Goal: Find specific fact: Find contact information

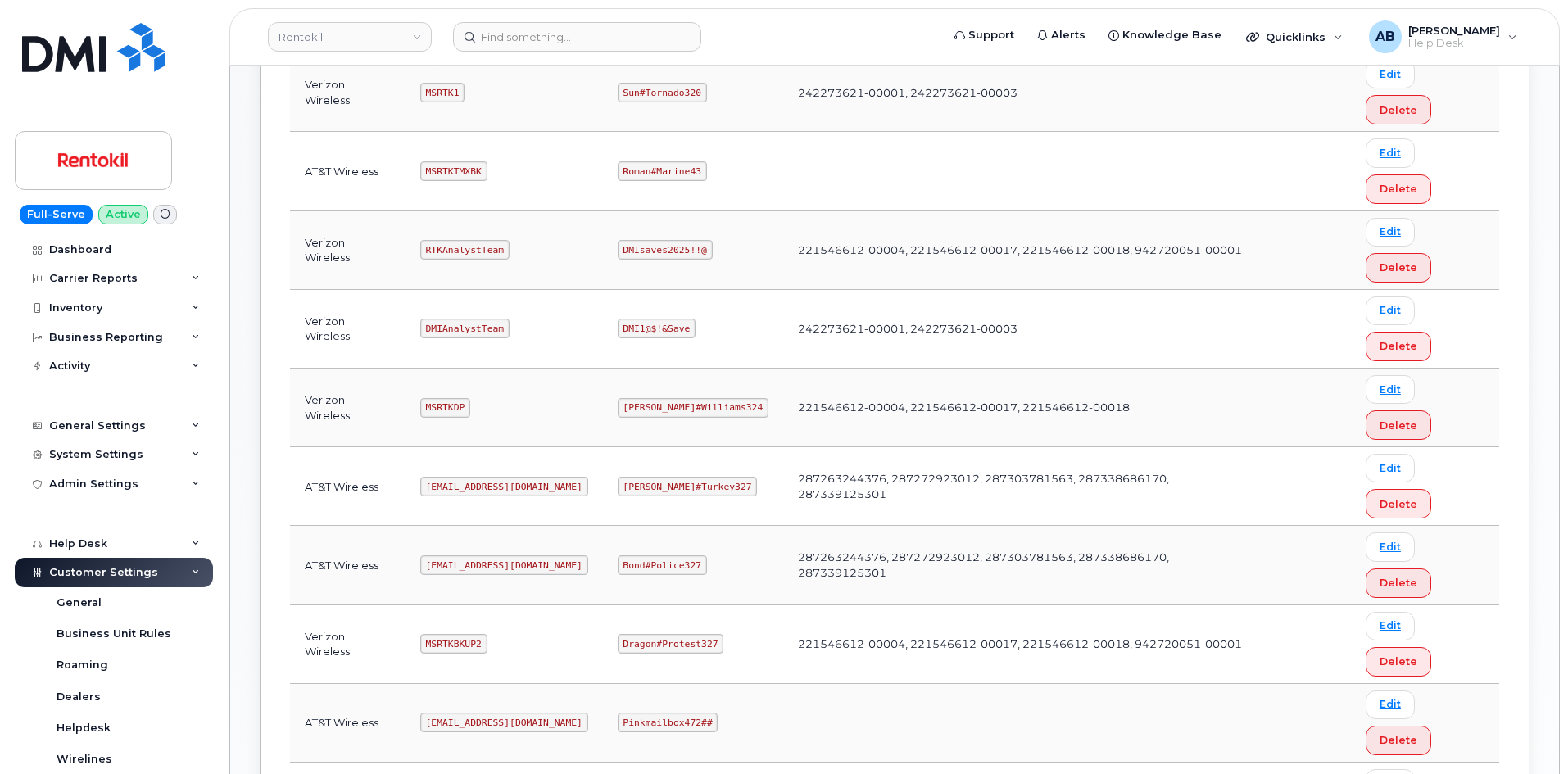
scroll to position [574, 0]
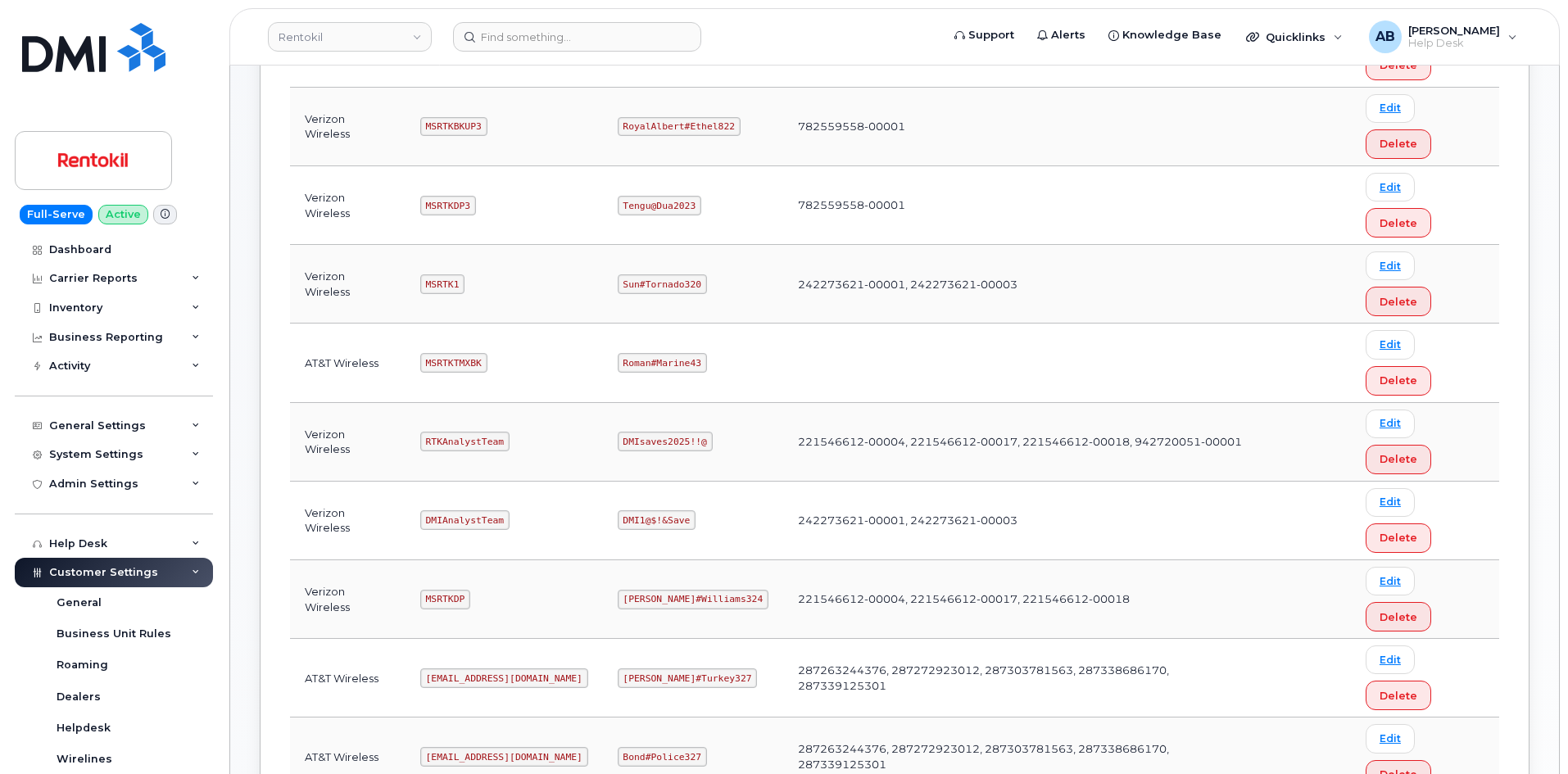
scroll to position [410, 0]
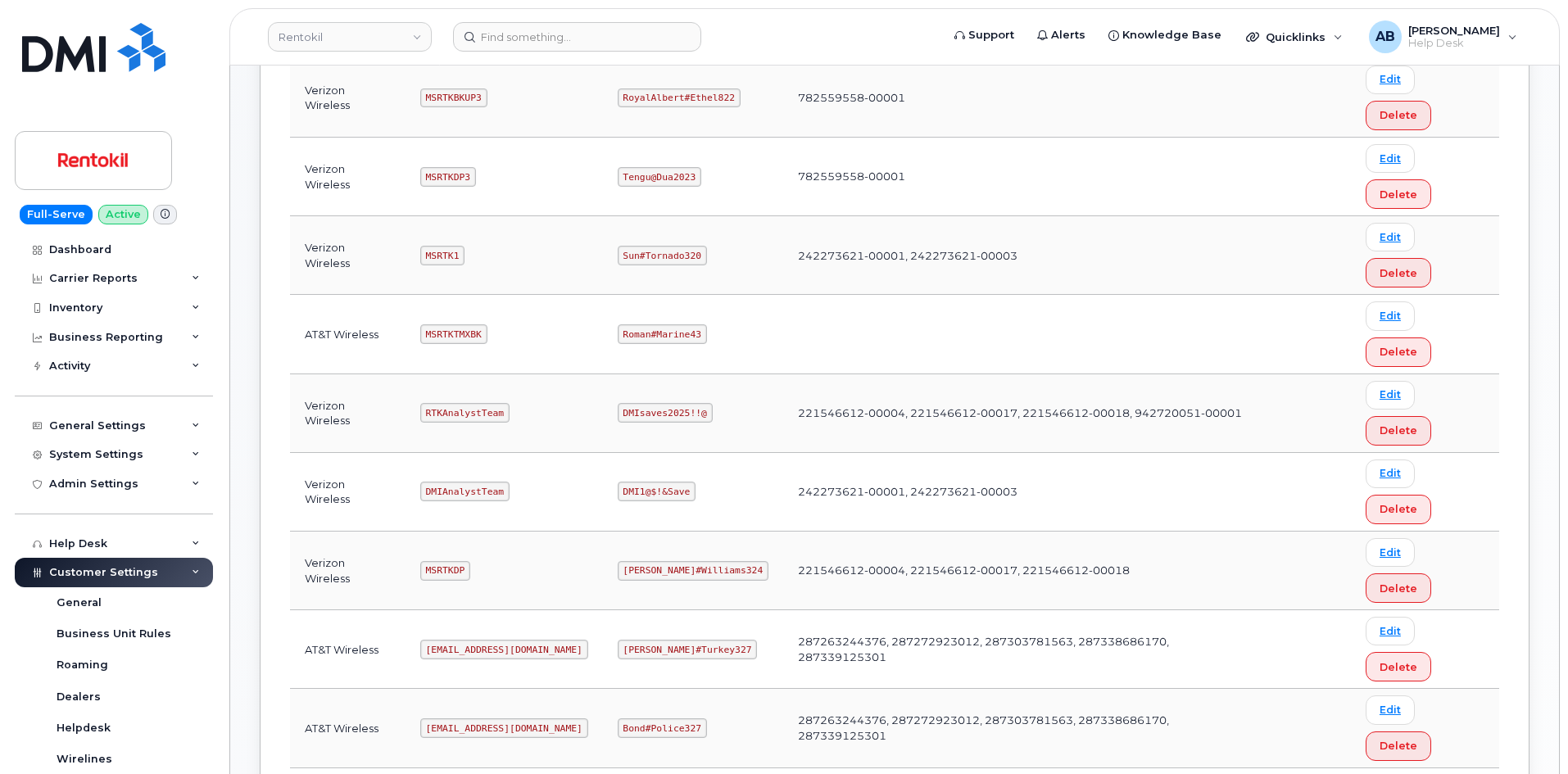
copy code "Ms-rentokil@dminc.com"
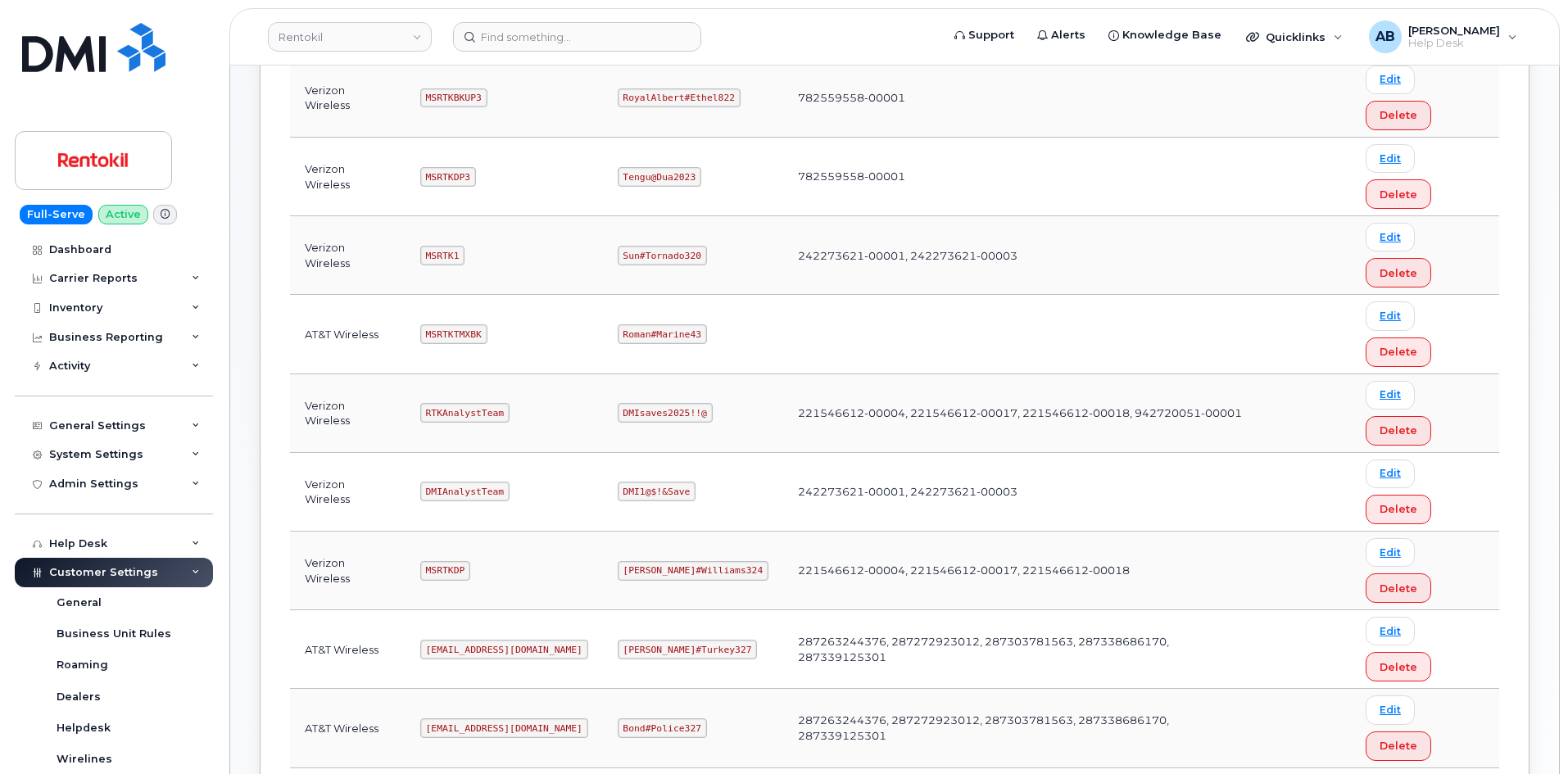
copy code "Pinkmailbox472##"
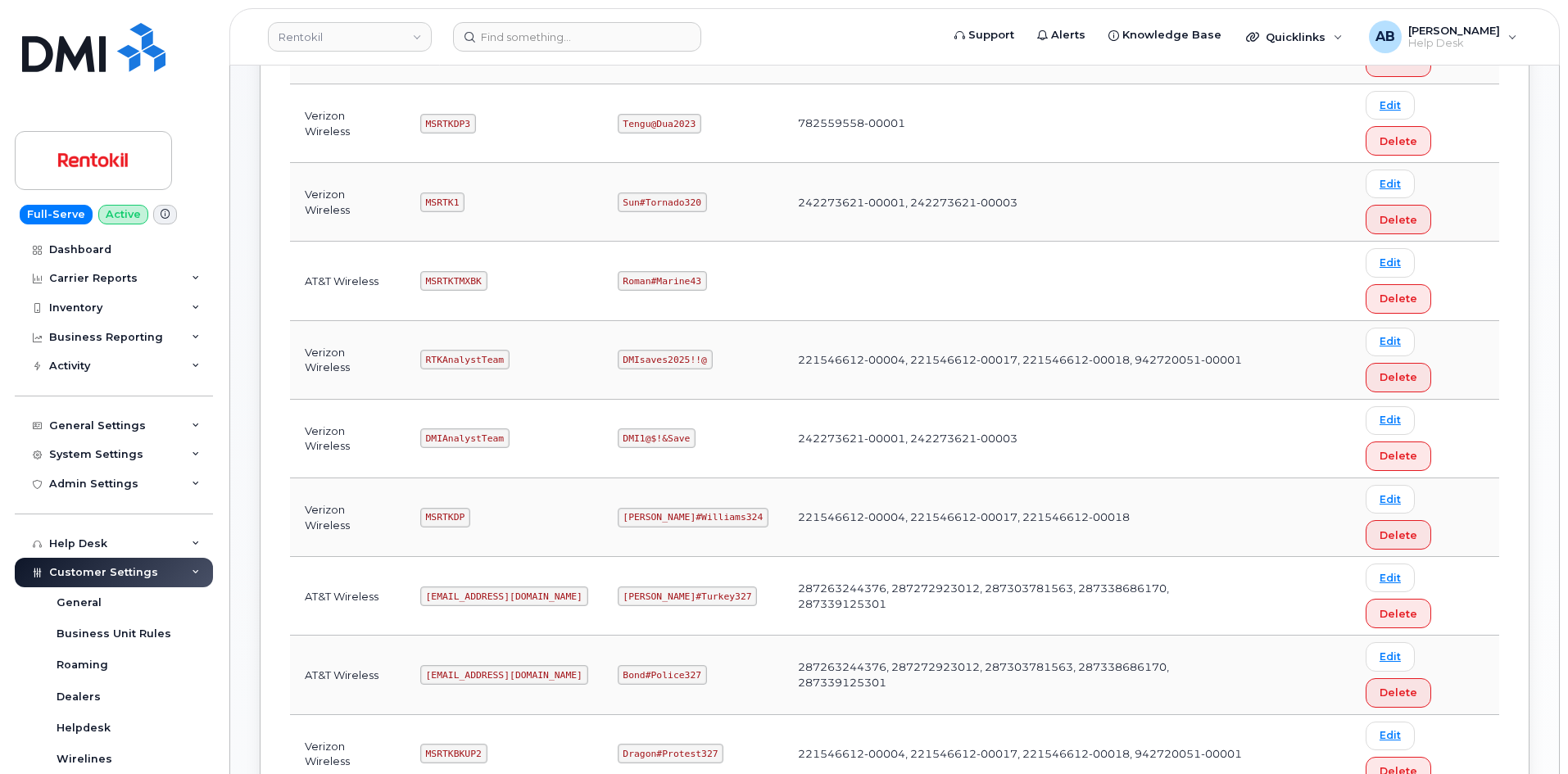
scroll to position [491, 0]
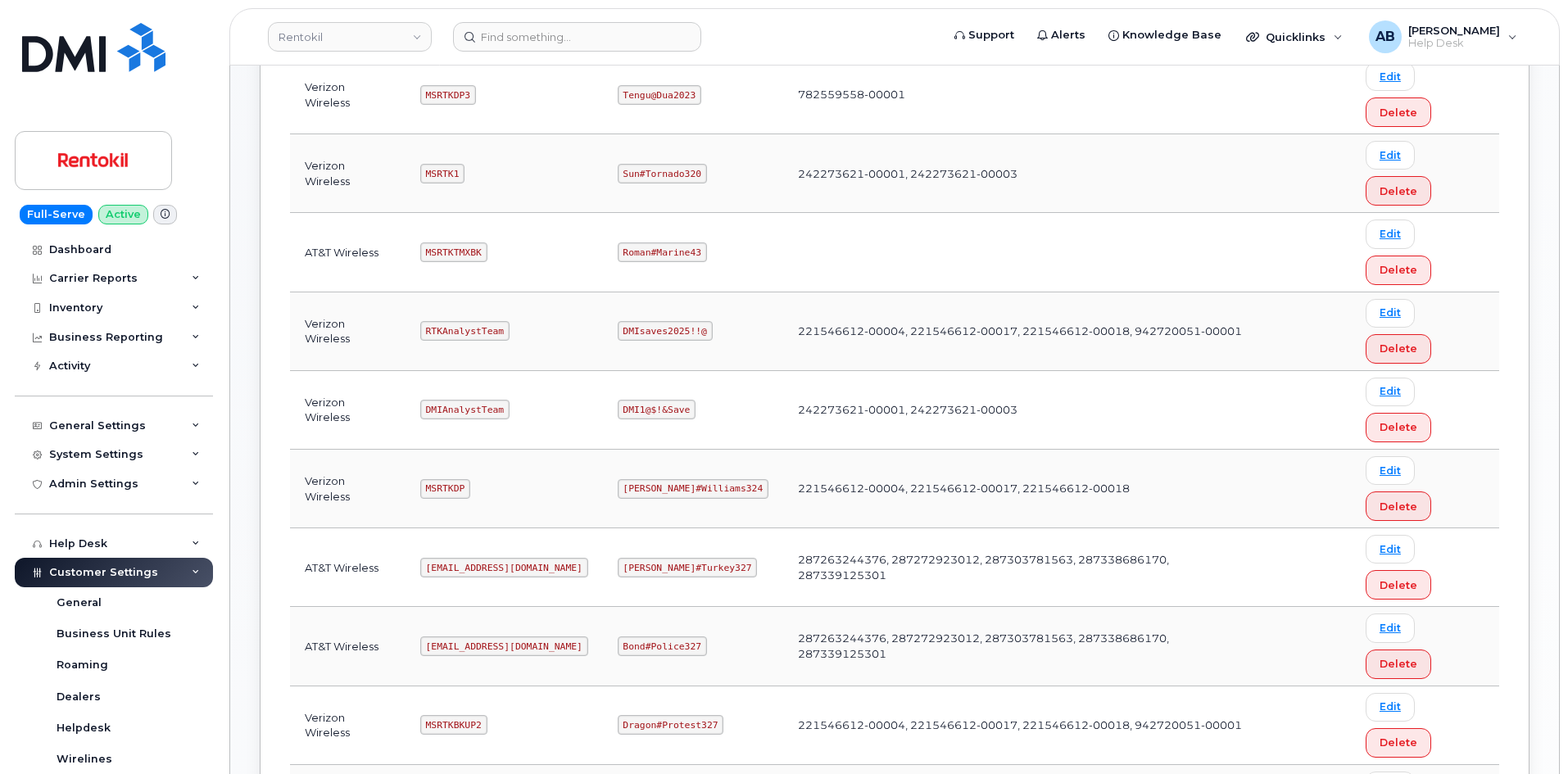
copy code "MSRTKTMX"
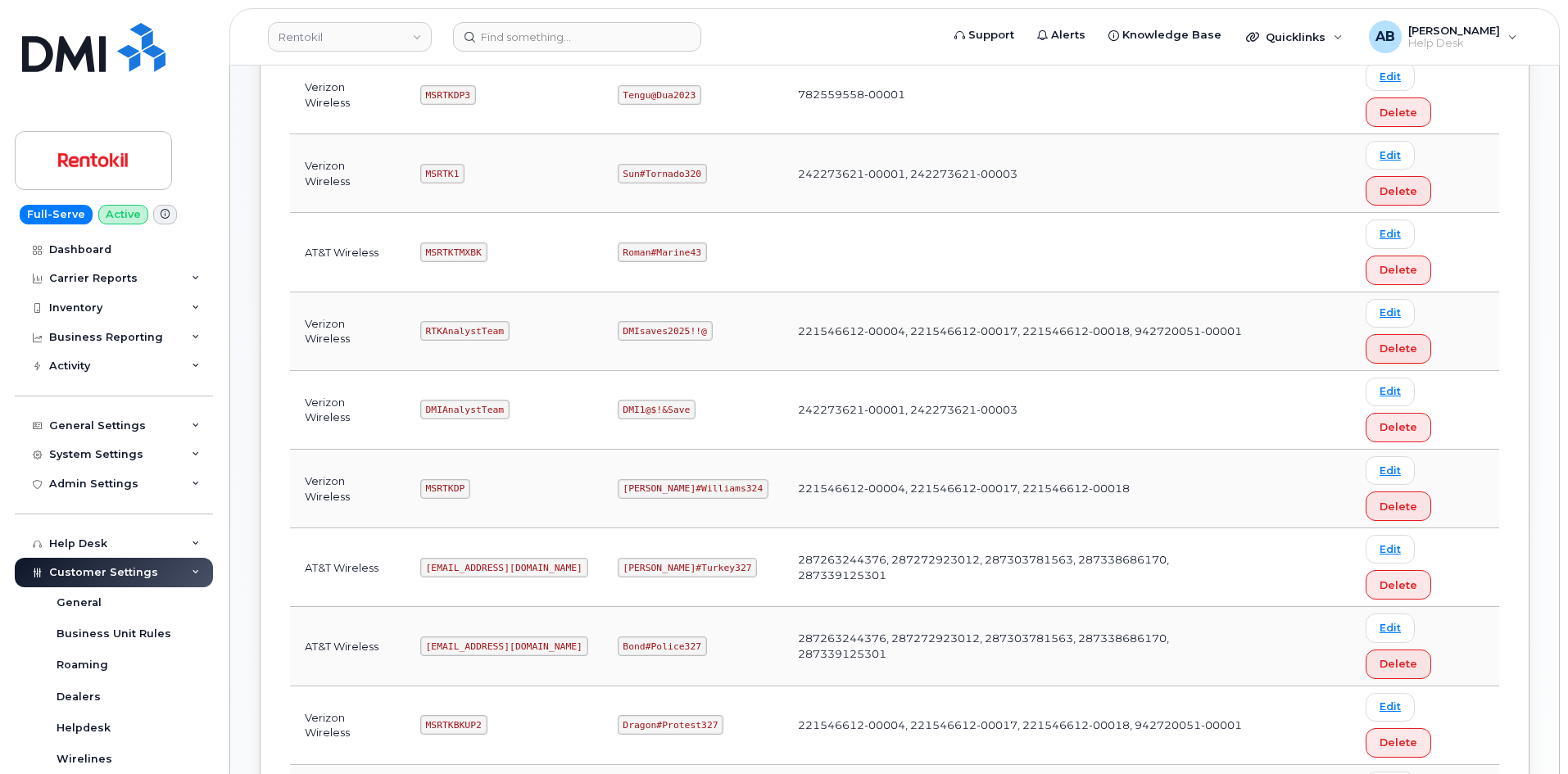
copy code "Butte#Tariffs43"
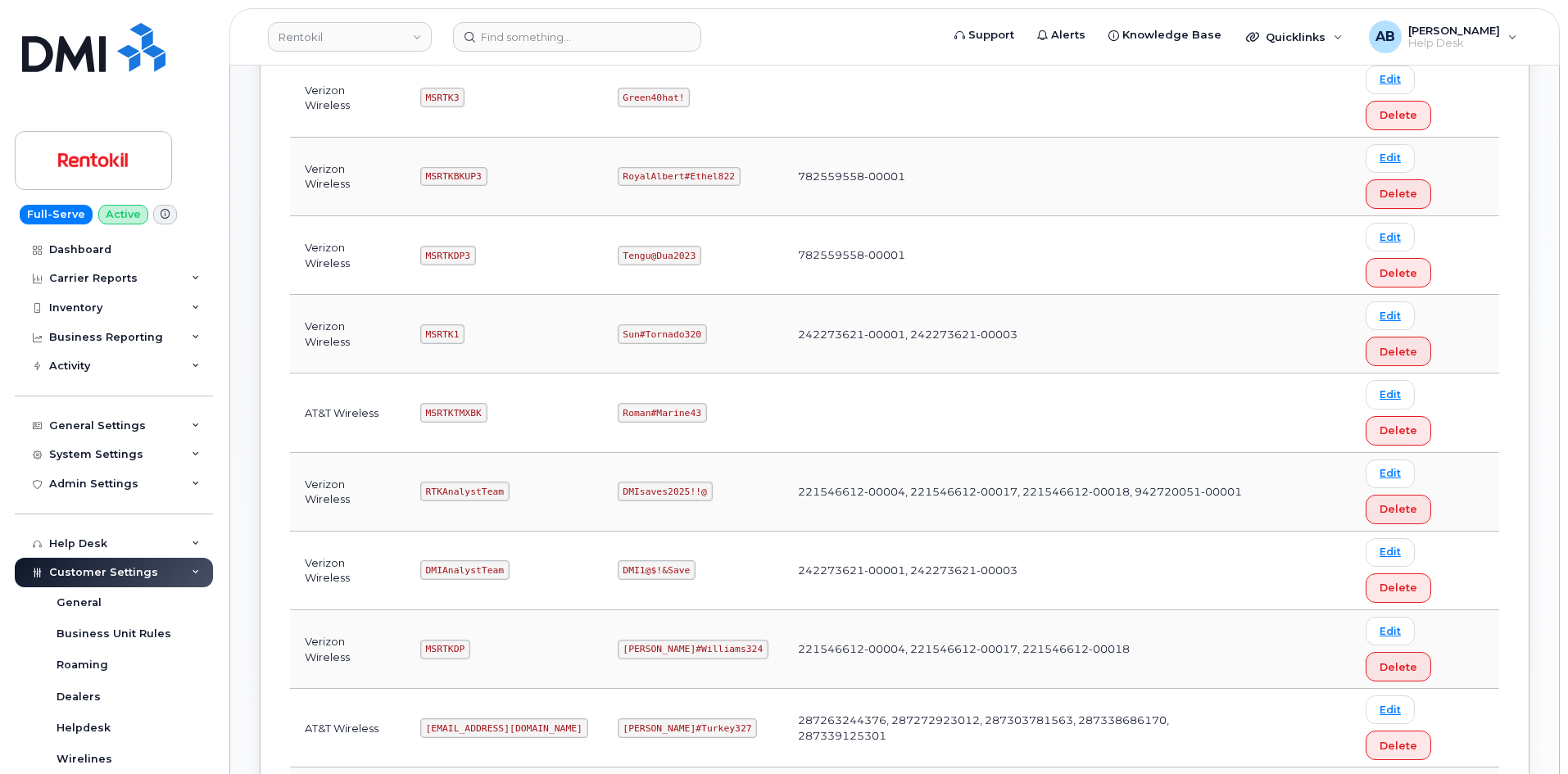
scroll to position [324, 0]
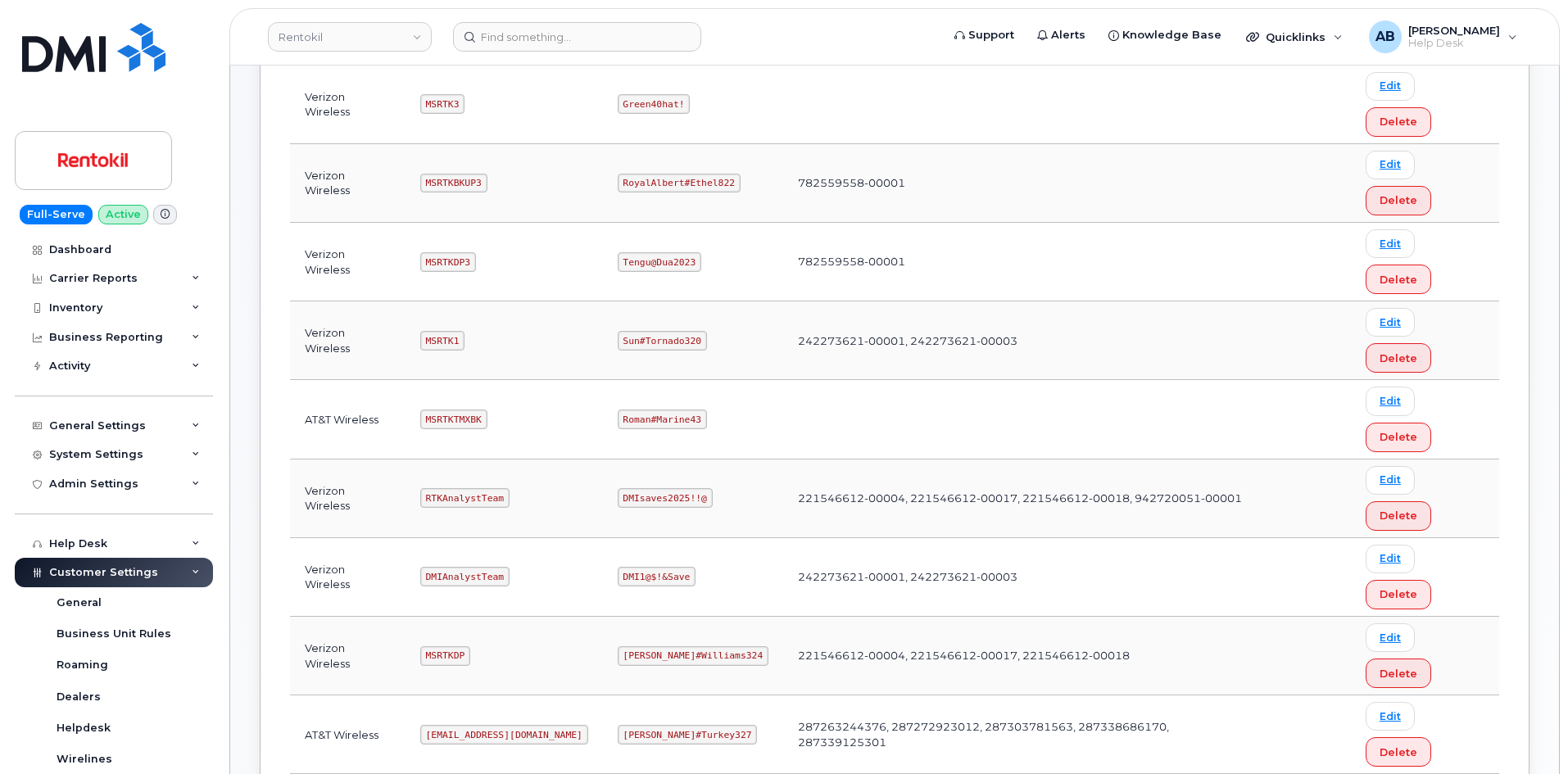
click at [456, 410] on code "MSRTKTMXBK" at bounding box center [454, 420] width 67 height 19
copy code "MSRTKTMXBK"
click at [661, 410] on code "Roman#Marine43" at bounding box center [662, 420] width 89 height 19
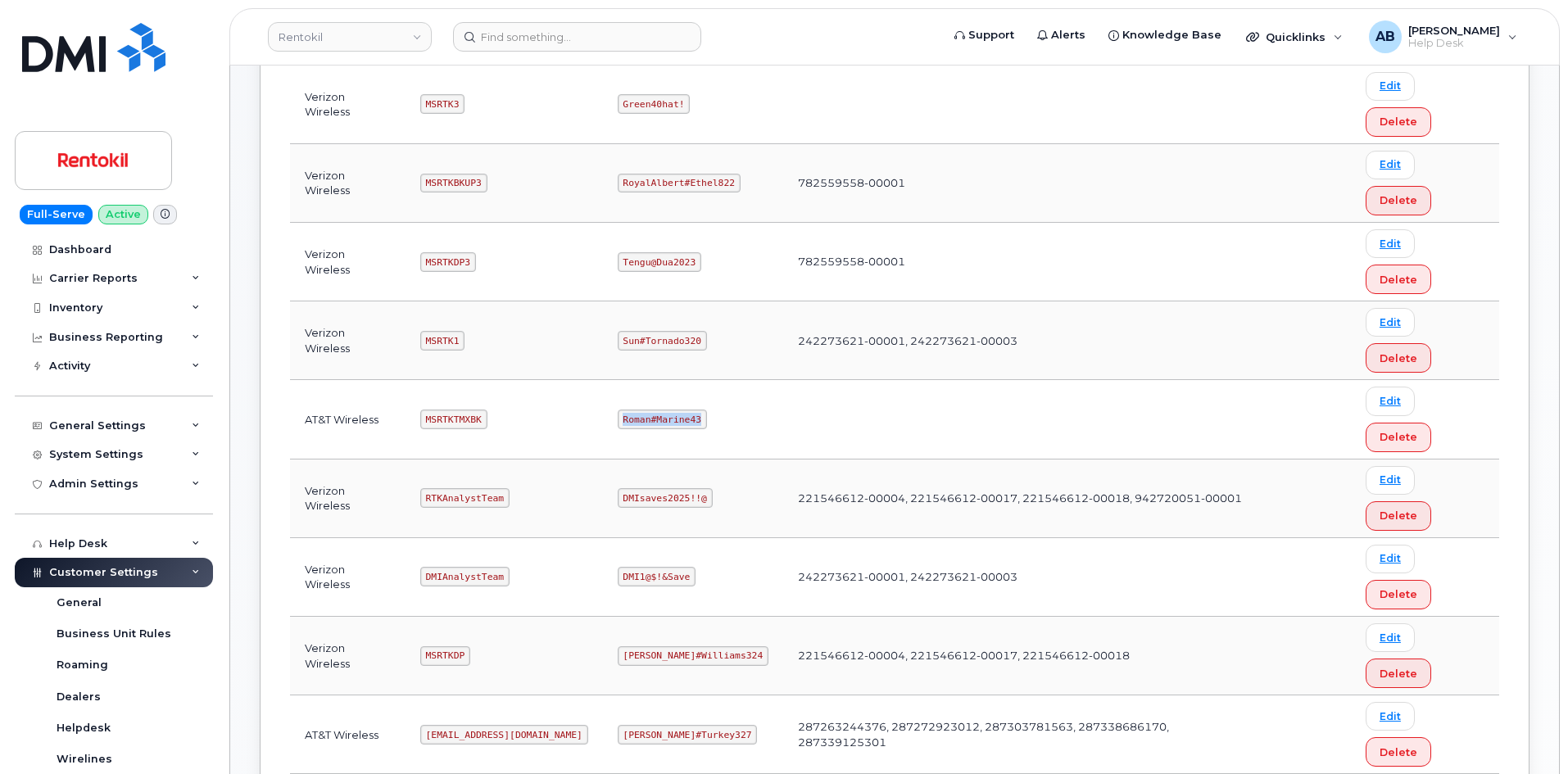
click at [661, 410] on code "Roman#Marine43" at bounding box center [662, 420] width 89 height 19
copy code "Roman#Marine43"
click at [904, 380] on td at bounding box center [1022, 419] width 476 height 79
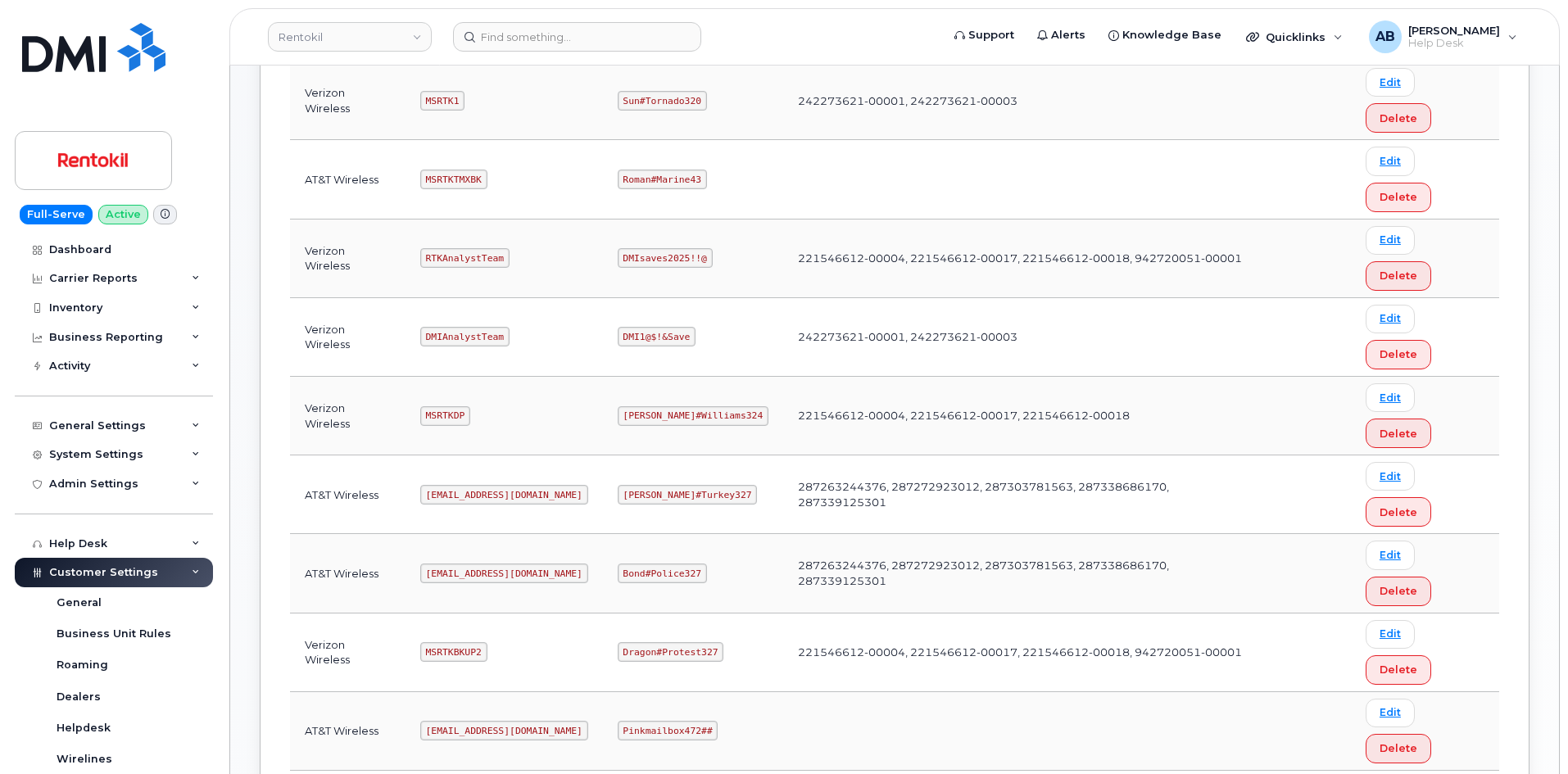
scroll to position [570, 0]
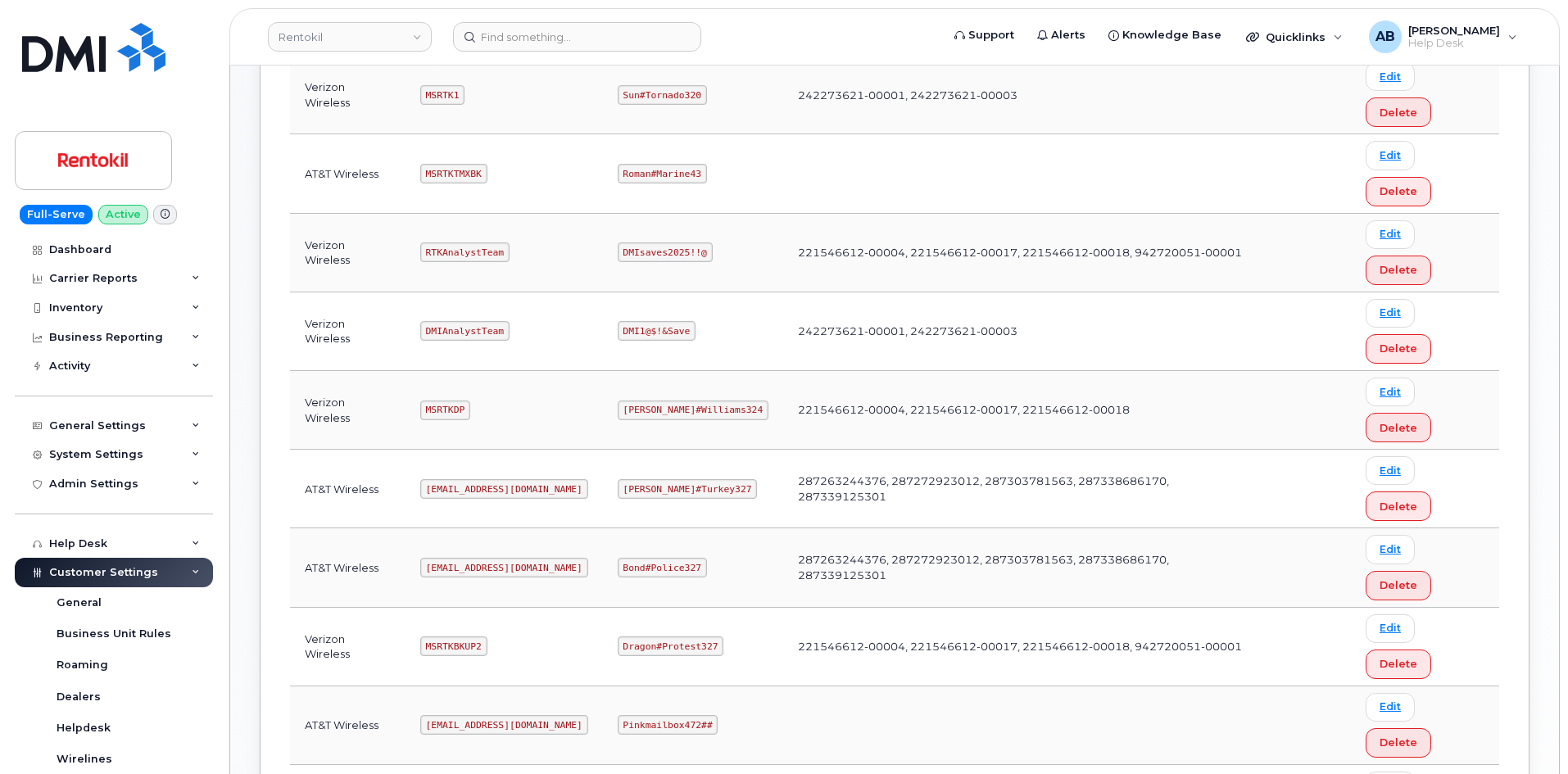
copy code "MSRTKTMXDP"
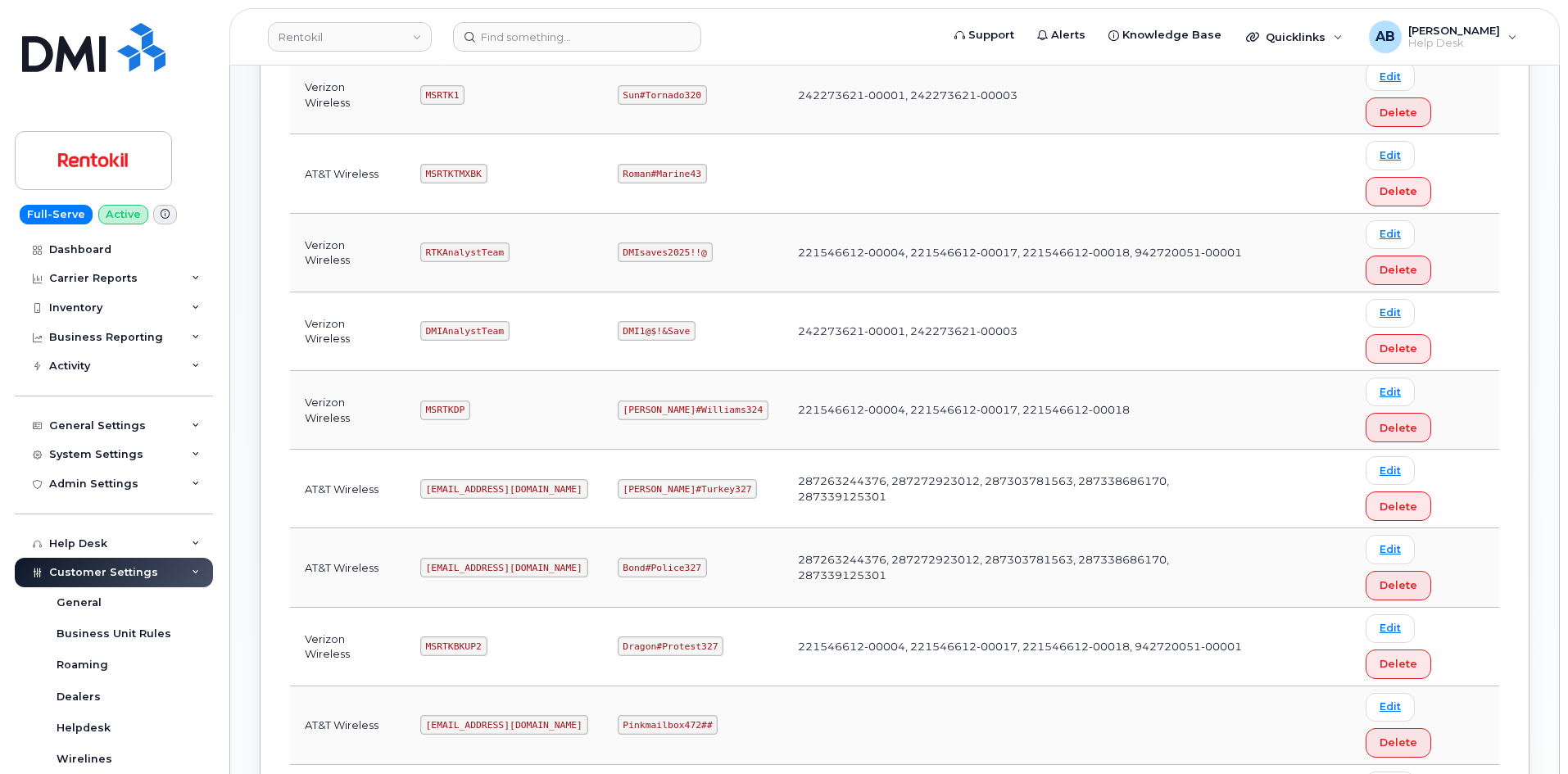
copy code "Sharma#Church43"
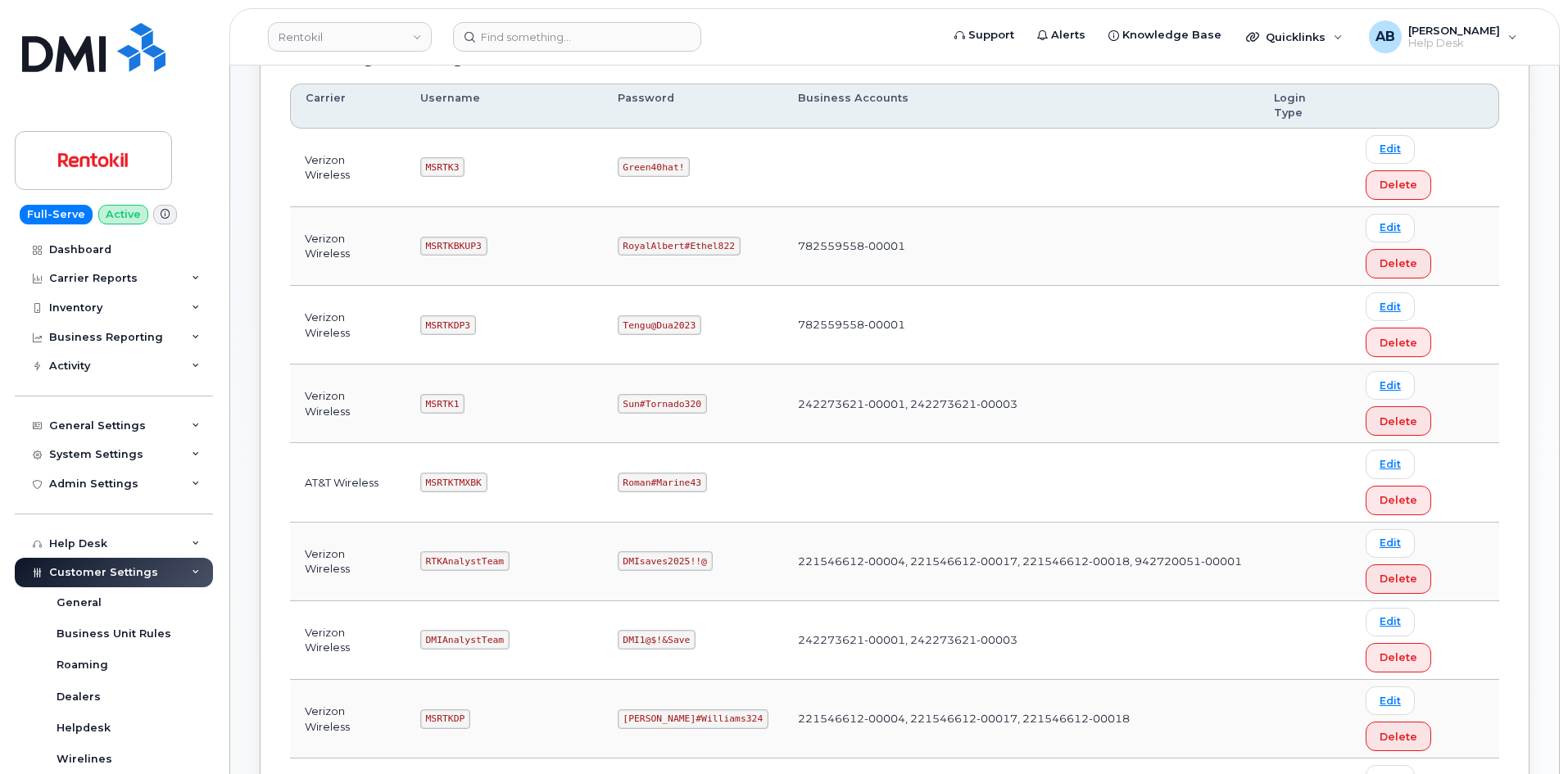
scroll to position [243, 0]
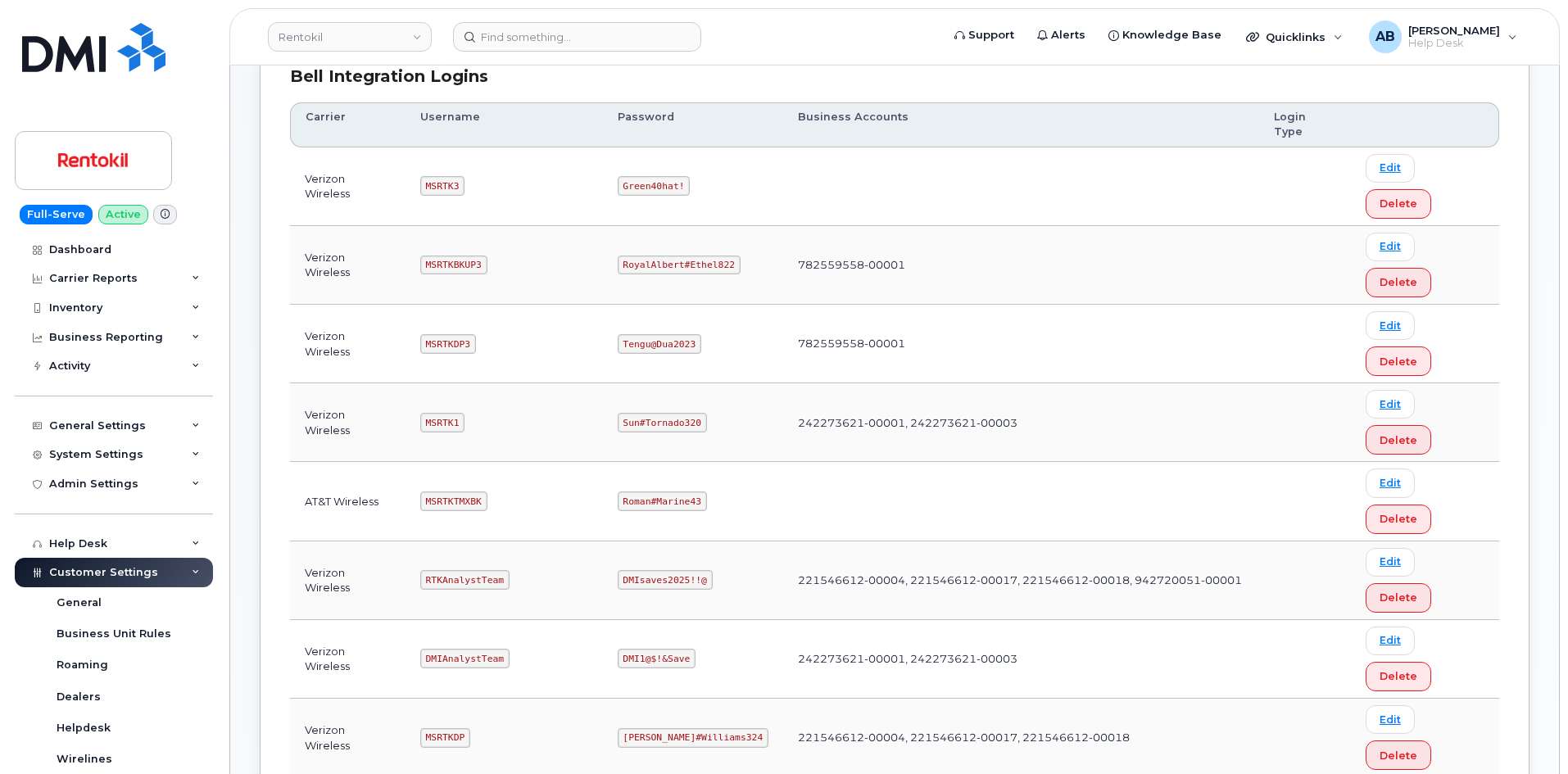
click at [452, 491] on code "MSRTKTMXBK" at bounding box center [454, 501] width 67 height 19
click at [452, 491] on code "MSRTKTMXBK" at bounding box center [454, 501] width 67 height 19
copy code "MSRTKTMXBK"
click at [676, 491] on code "Roman#Marine43" at bounding box center [662, 501] width 89 height 19
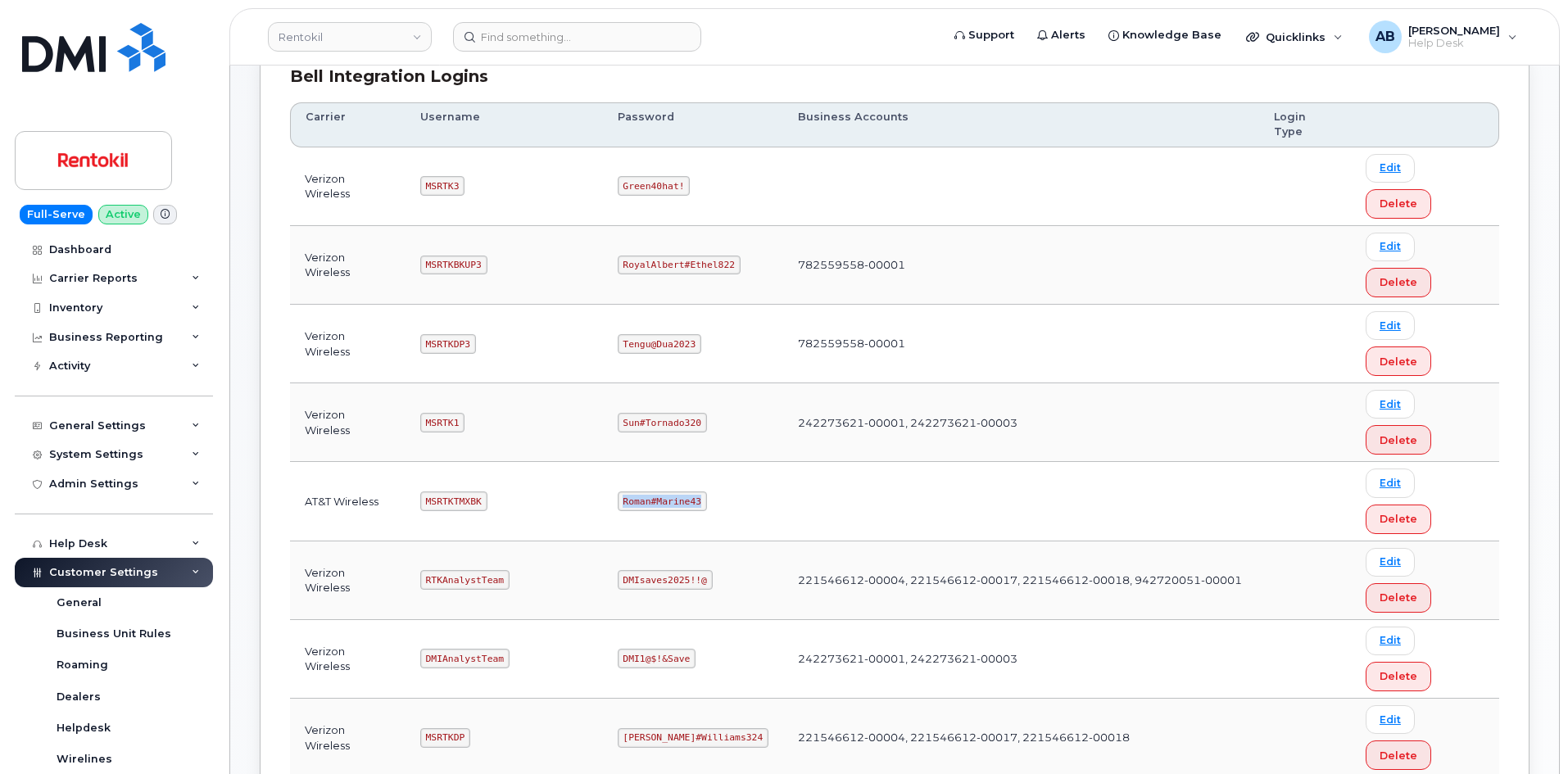
click at [676, 491] on code "Roman#Marine43" at bounding box center [662, 501] width 89 height 19
copy code "Roman#Marine43"
click at [545, 462] on td "MSRTKTMXBK" at bounding box center [504, 501] width 197 height 79
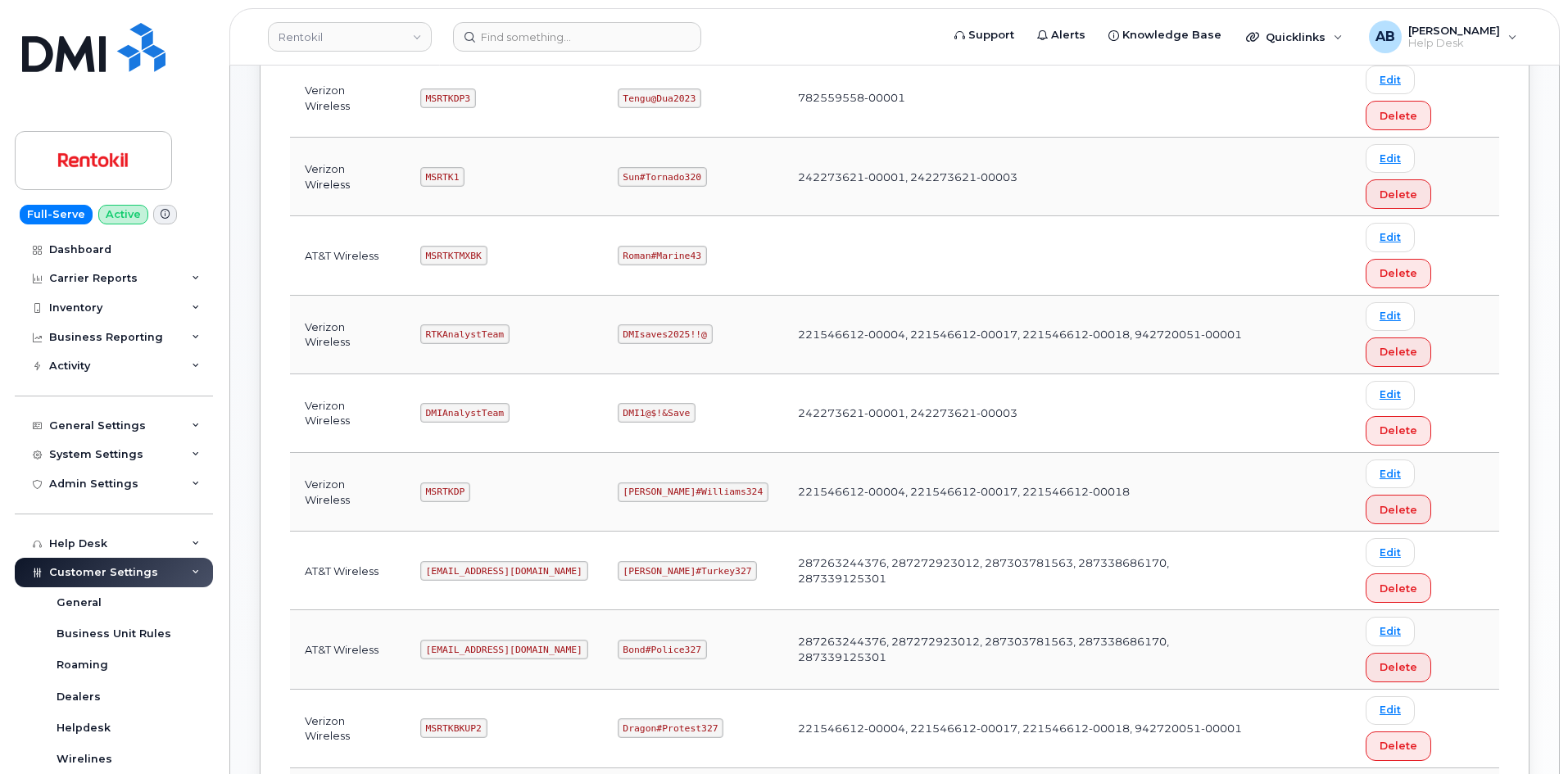
scroll to position [653, 0]
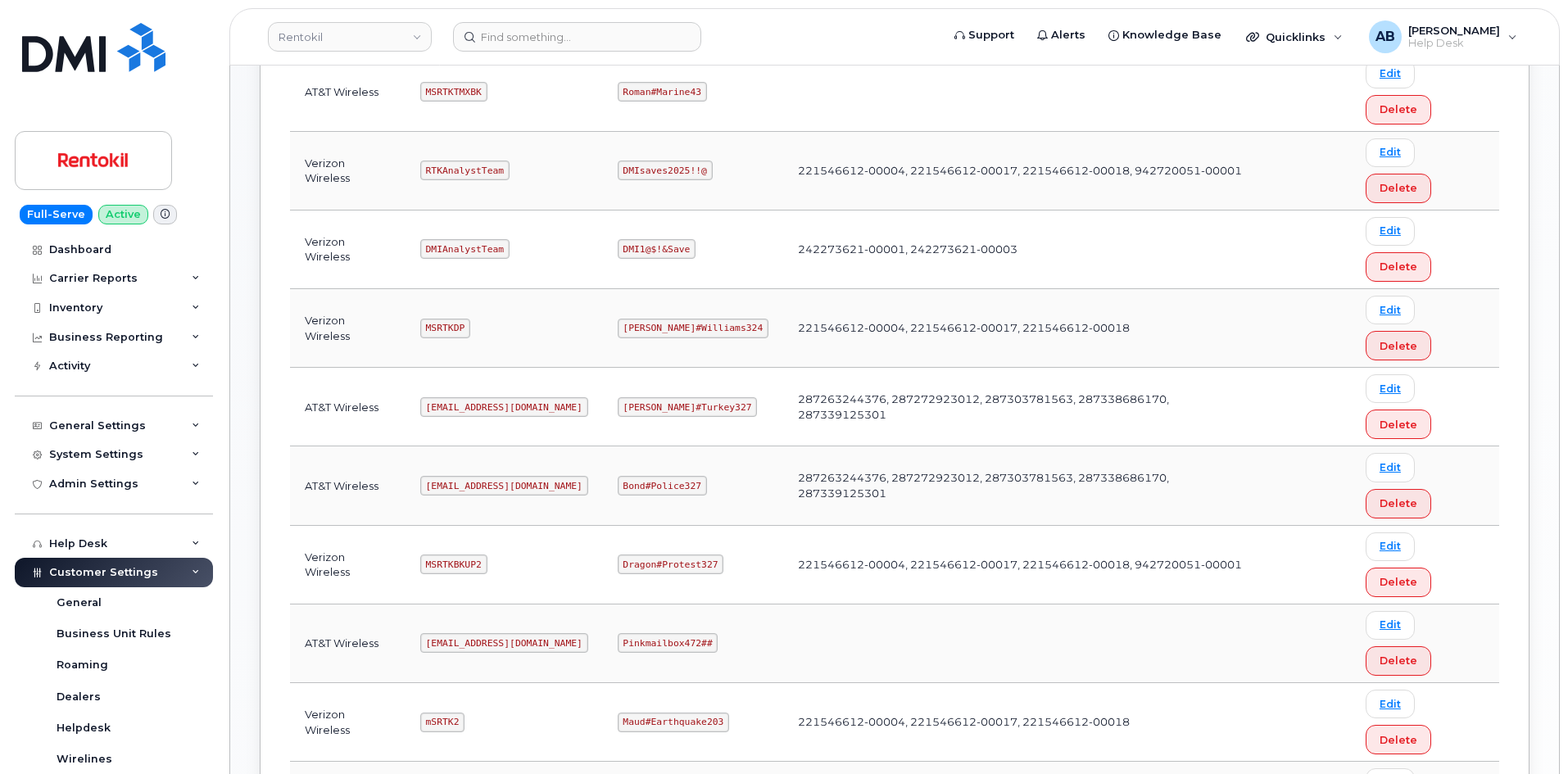
click at [521, 684] on td "mSRTK2" at bounding box center [504, 723] width 197 height 79
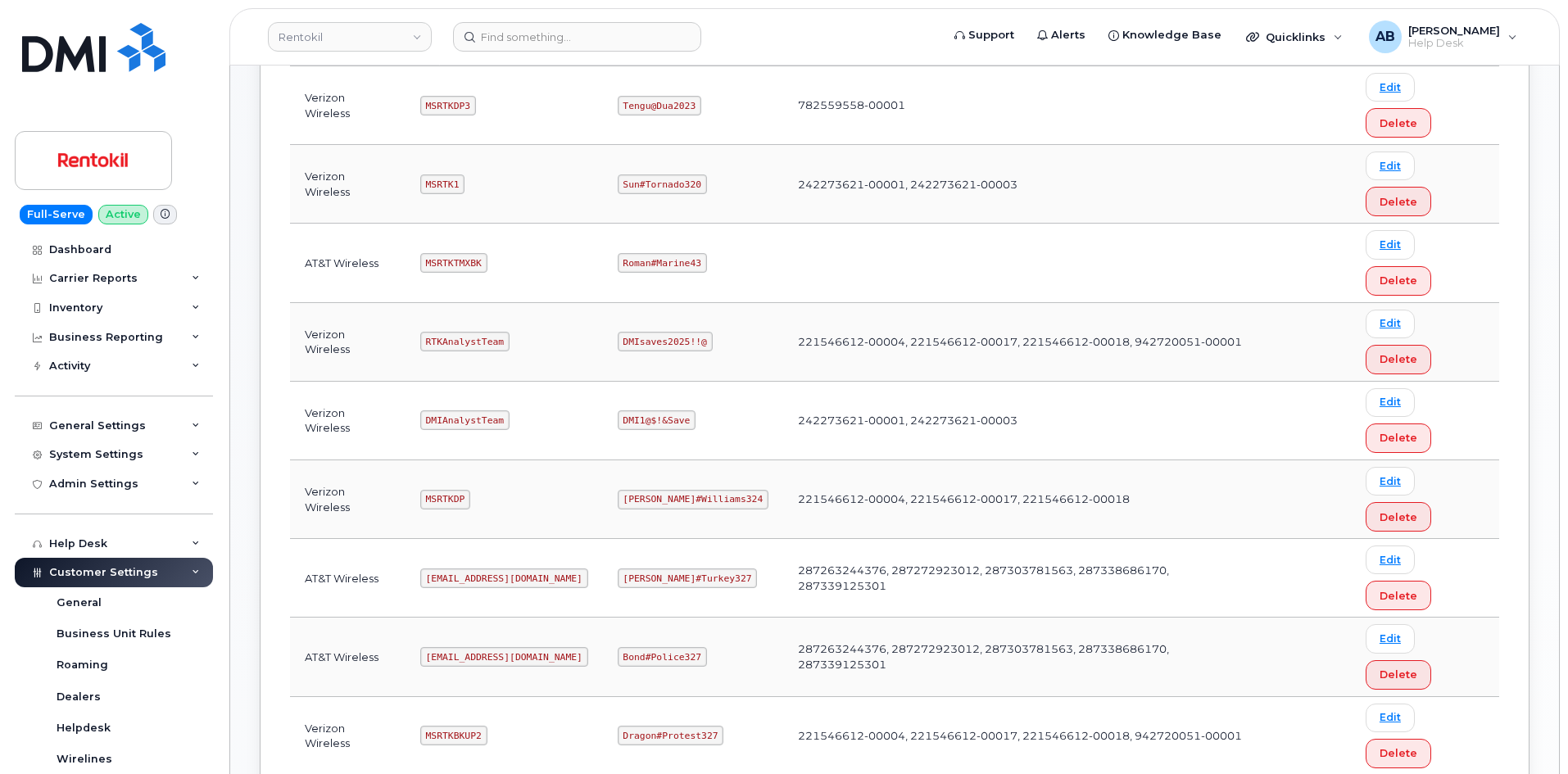
scroll to position [489, 0]
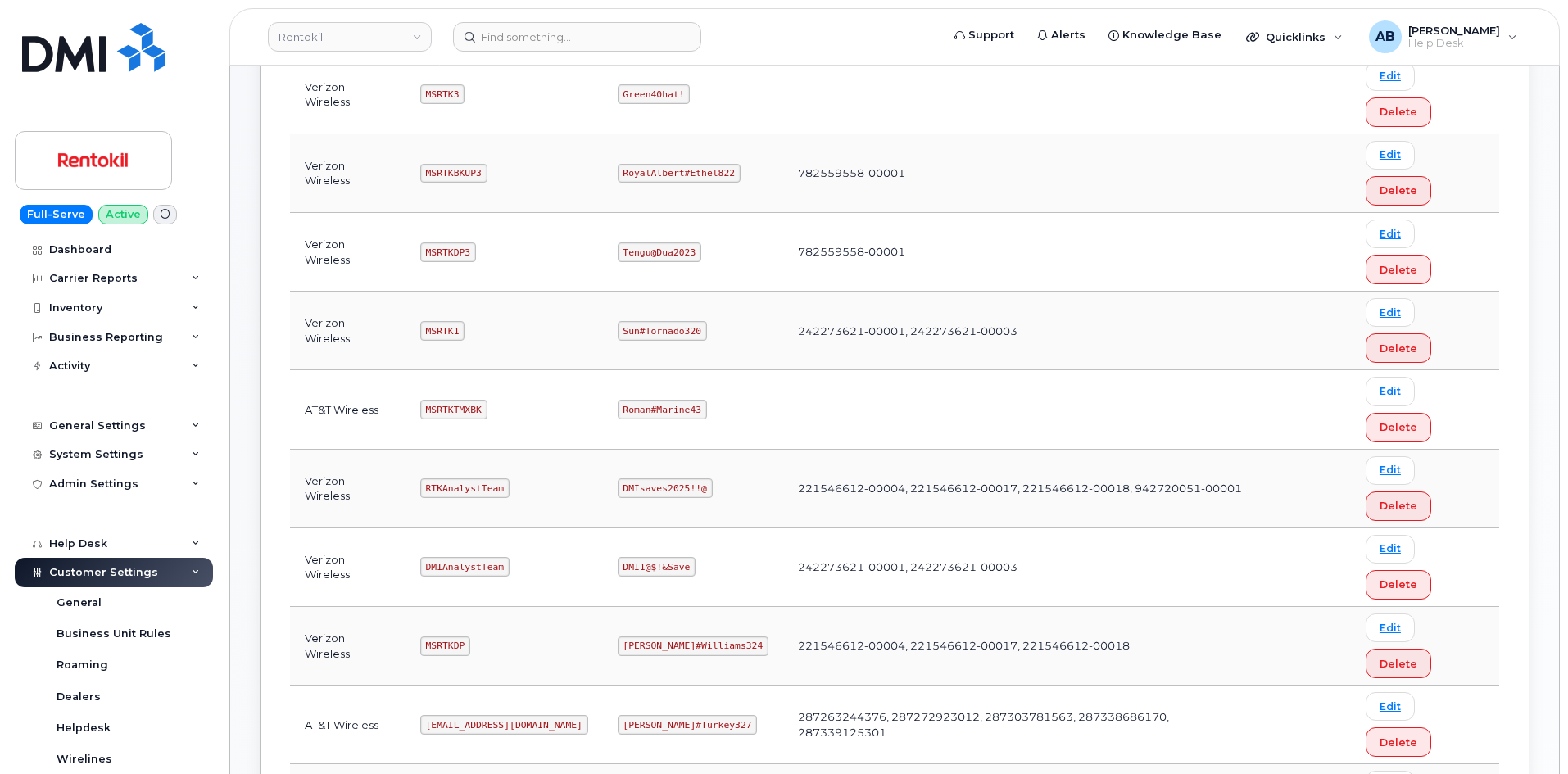
scroll to position [491, 0]
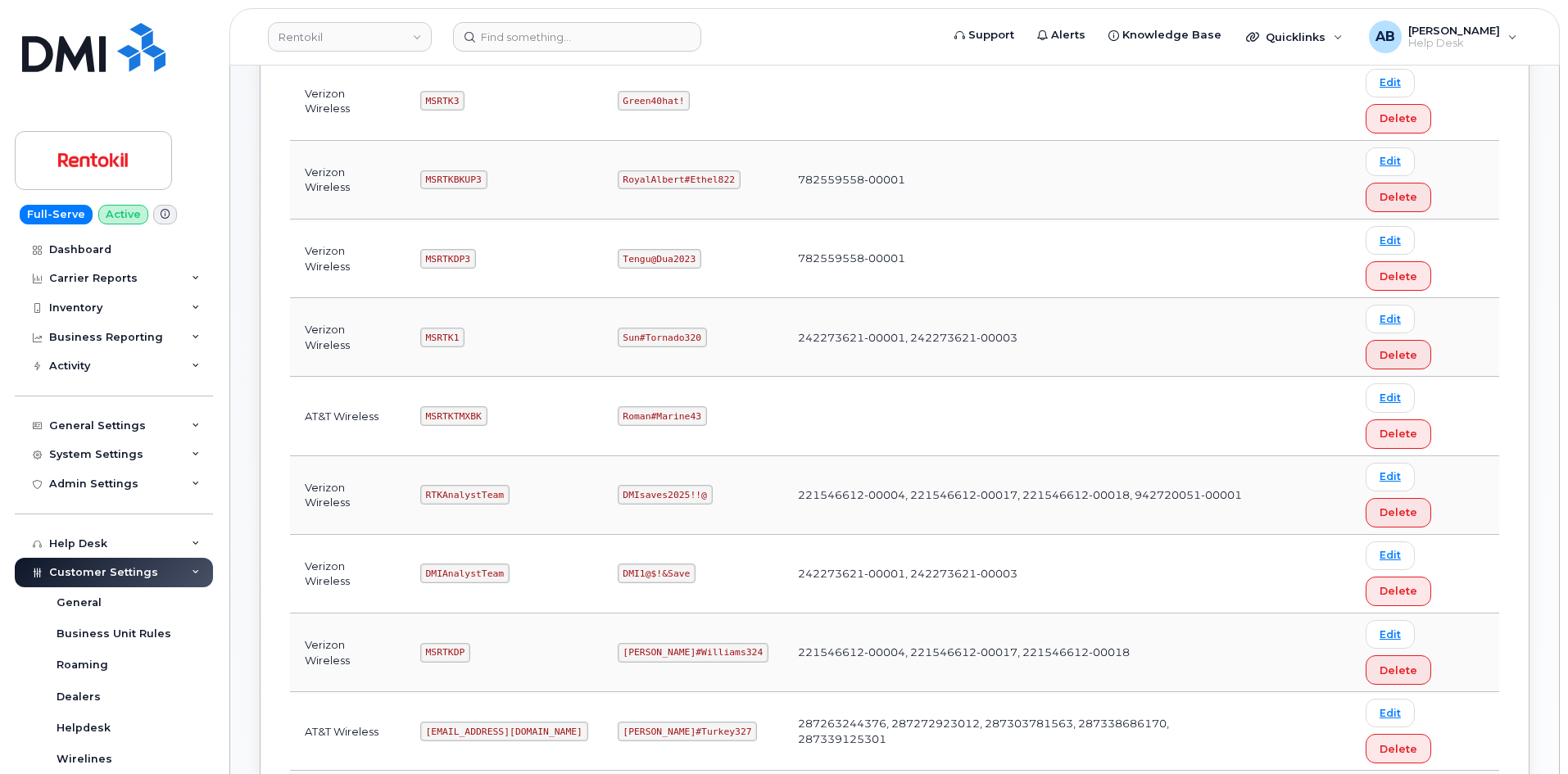
scroll to position [82, 0]
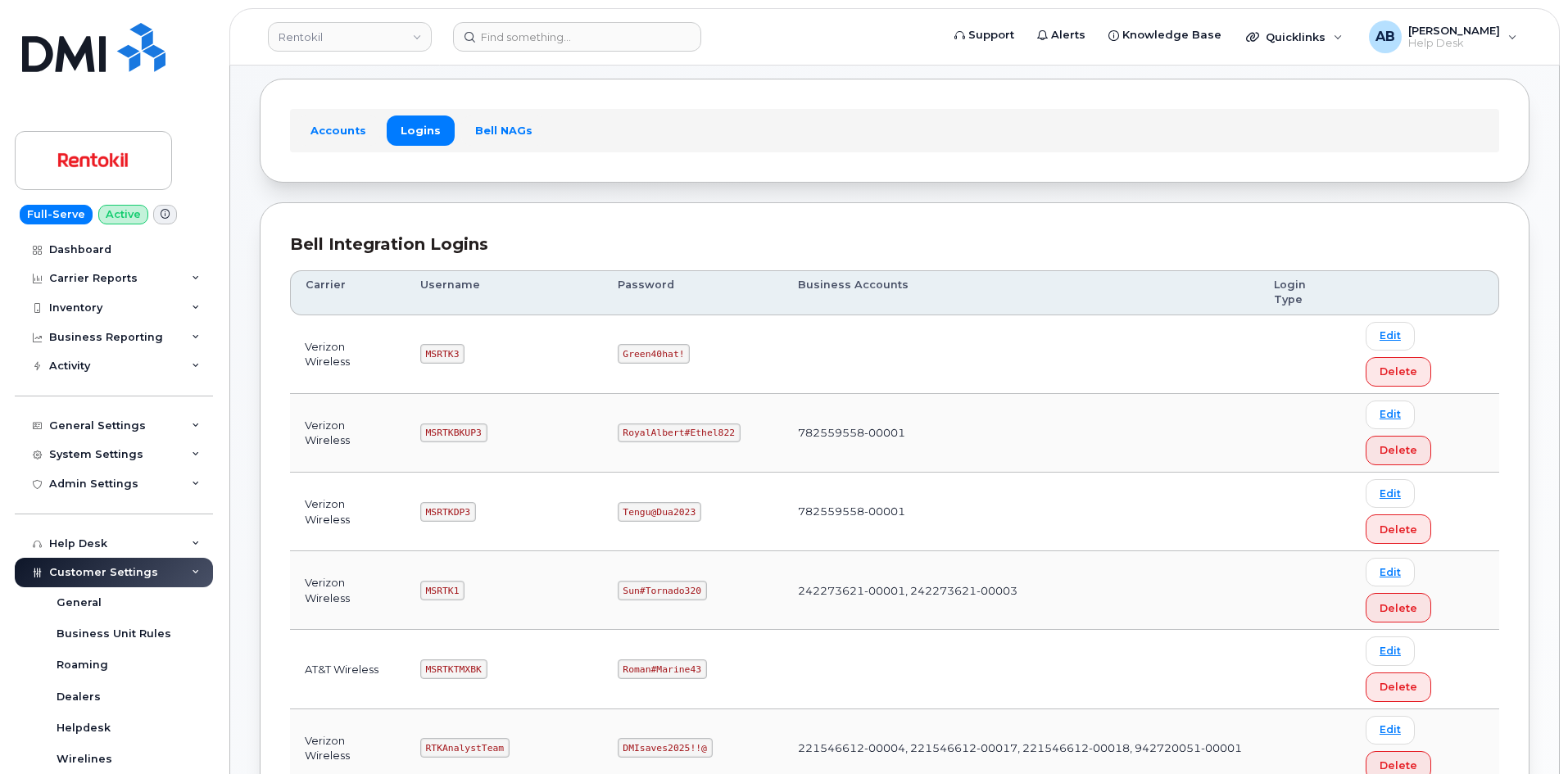
scroll to position [164, 0]
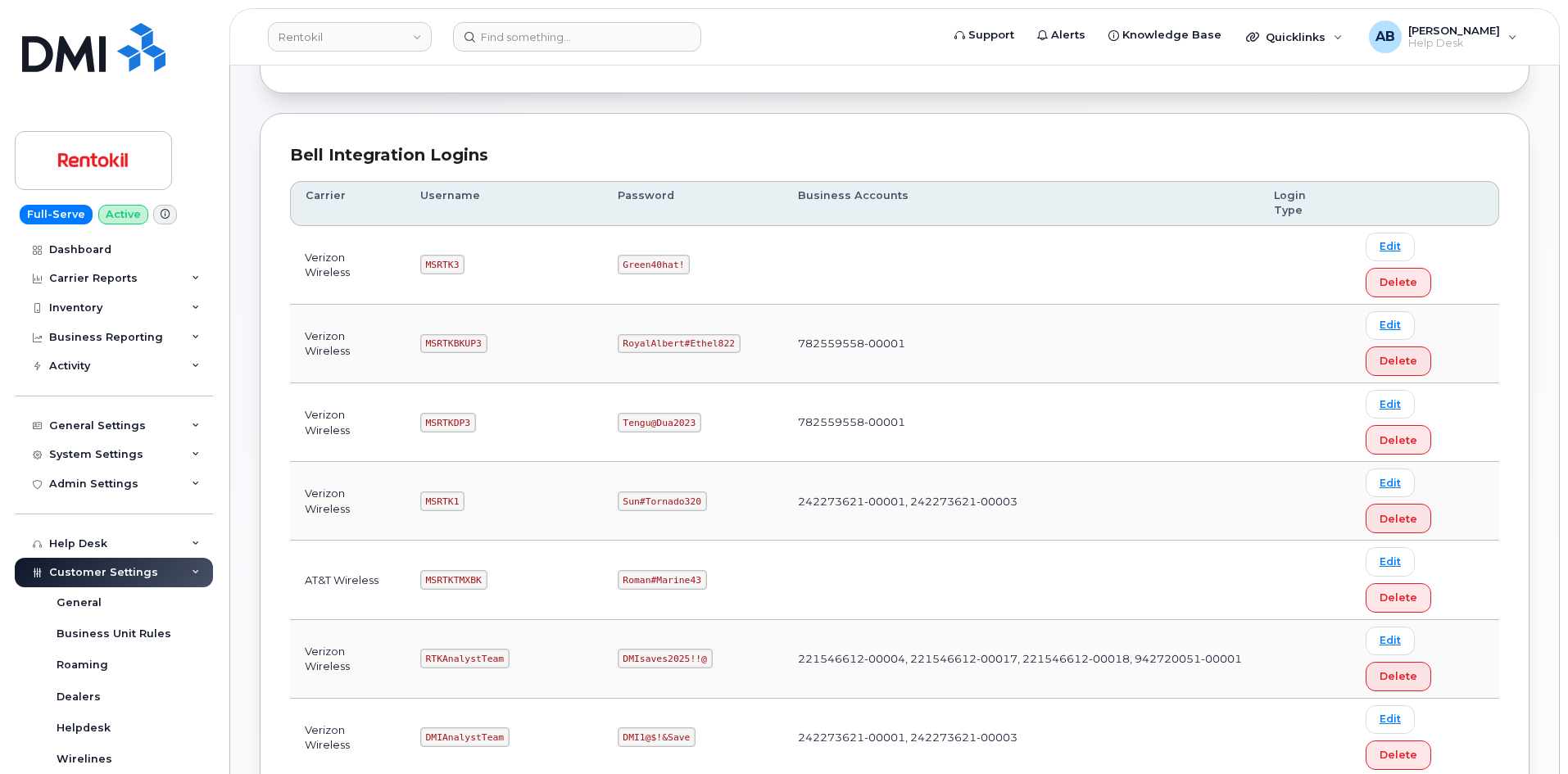
click at [440, 491] on code "MSRTK1" at bounding box center [443, 501] width 44 height 19
click at [506, 462] on td "MSRTK1" at bounding box center [504, 501] width 197 height 79
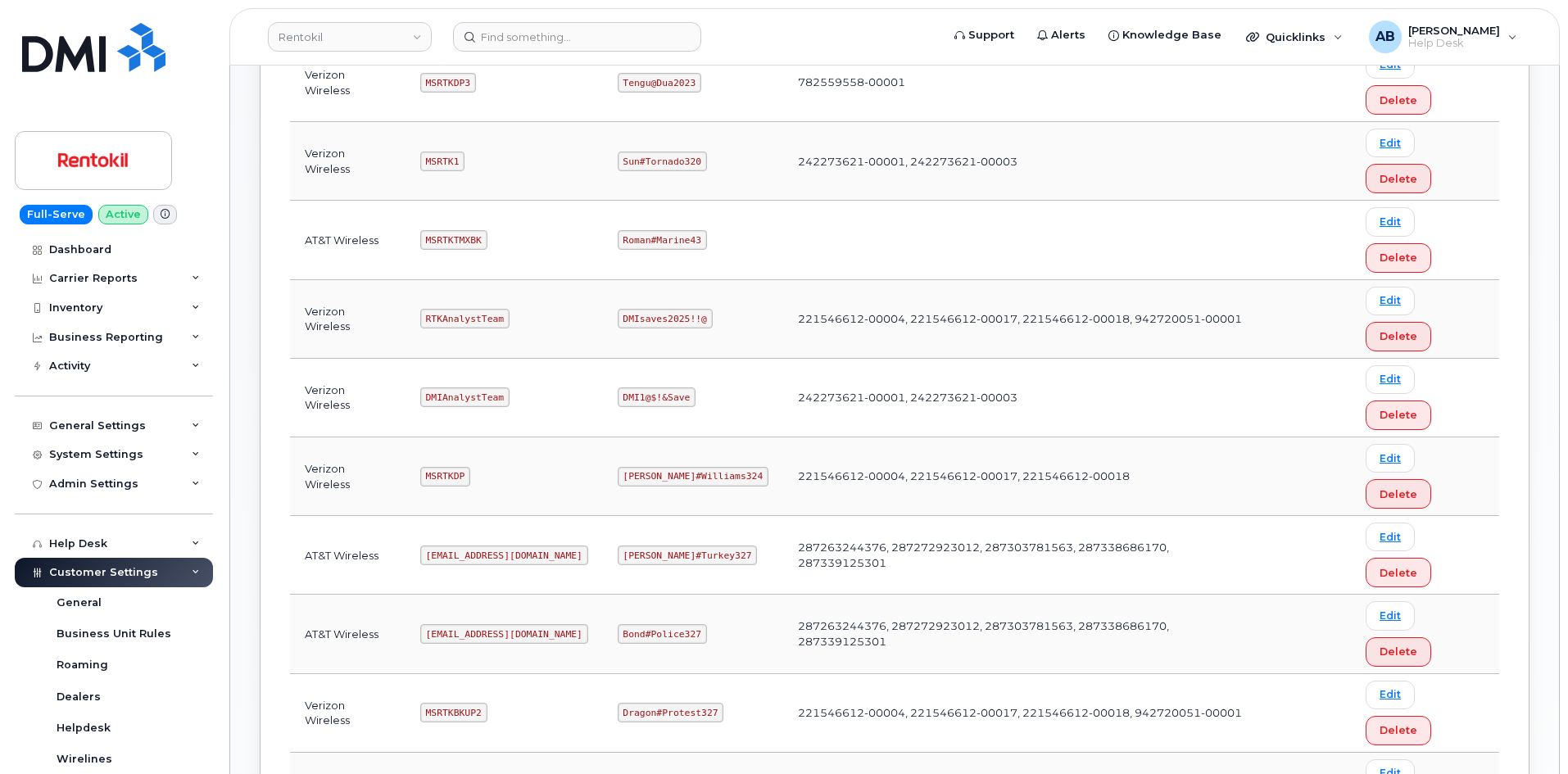
scroll to position [653, 0]
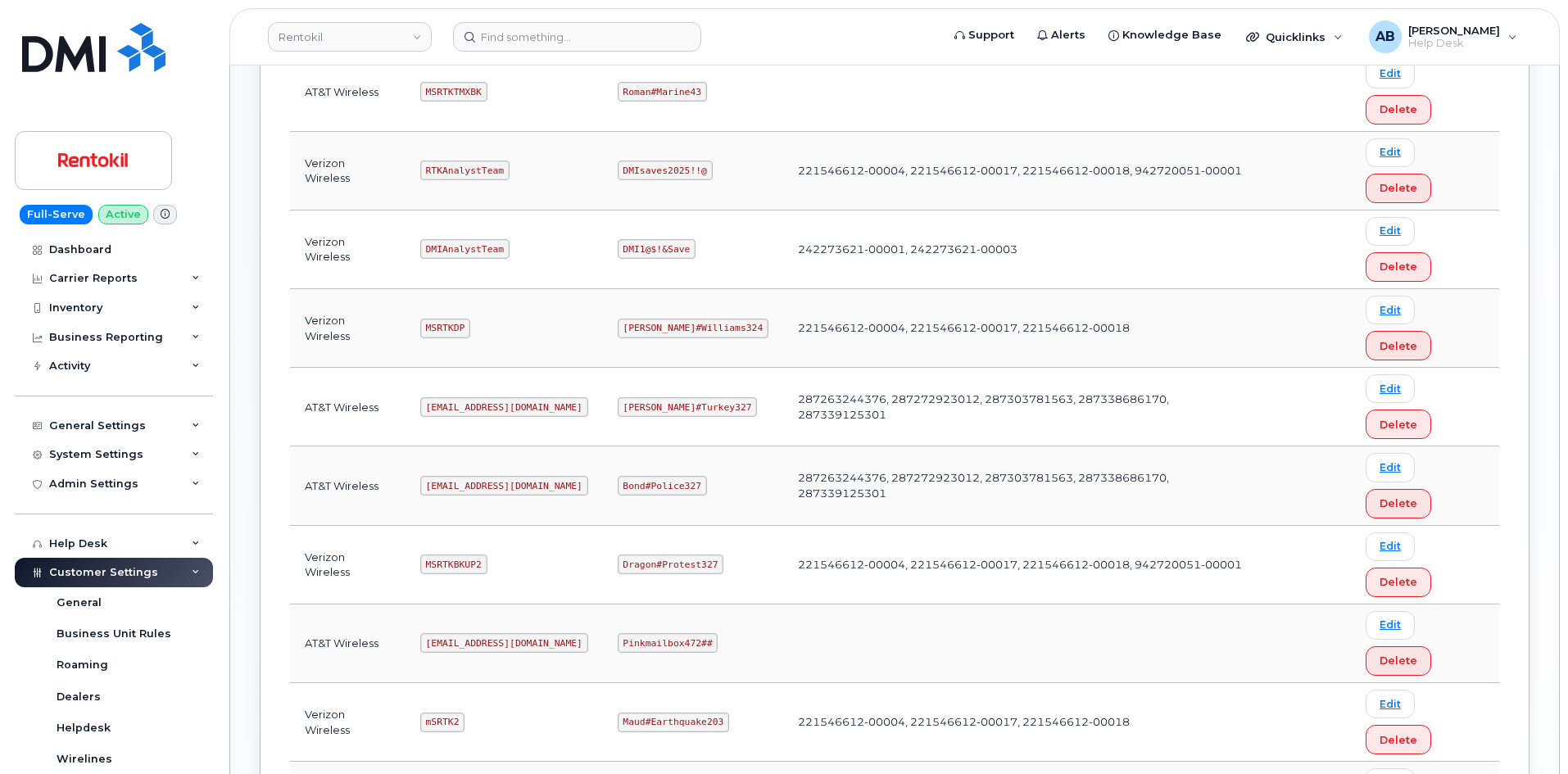
click at [451, 713] on code "mSRTK2" at bounding box center [443, 723] width 44 height 19
copy code "mSRTK2"
click at [676, 713] on code "Maud#Earthquake203" at bounding box center [674, 723] width 112 height 19
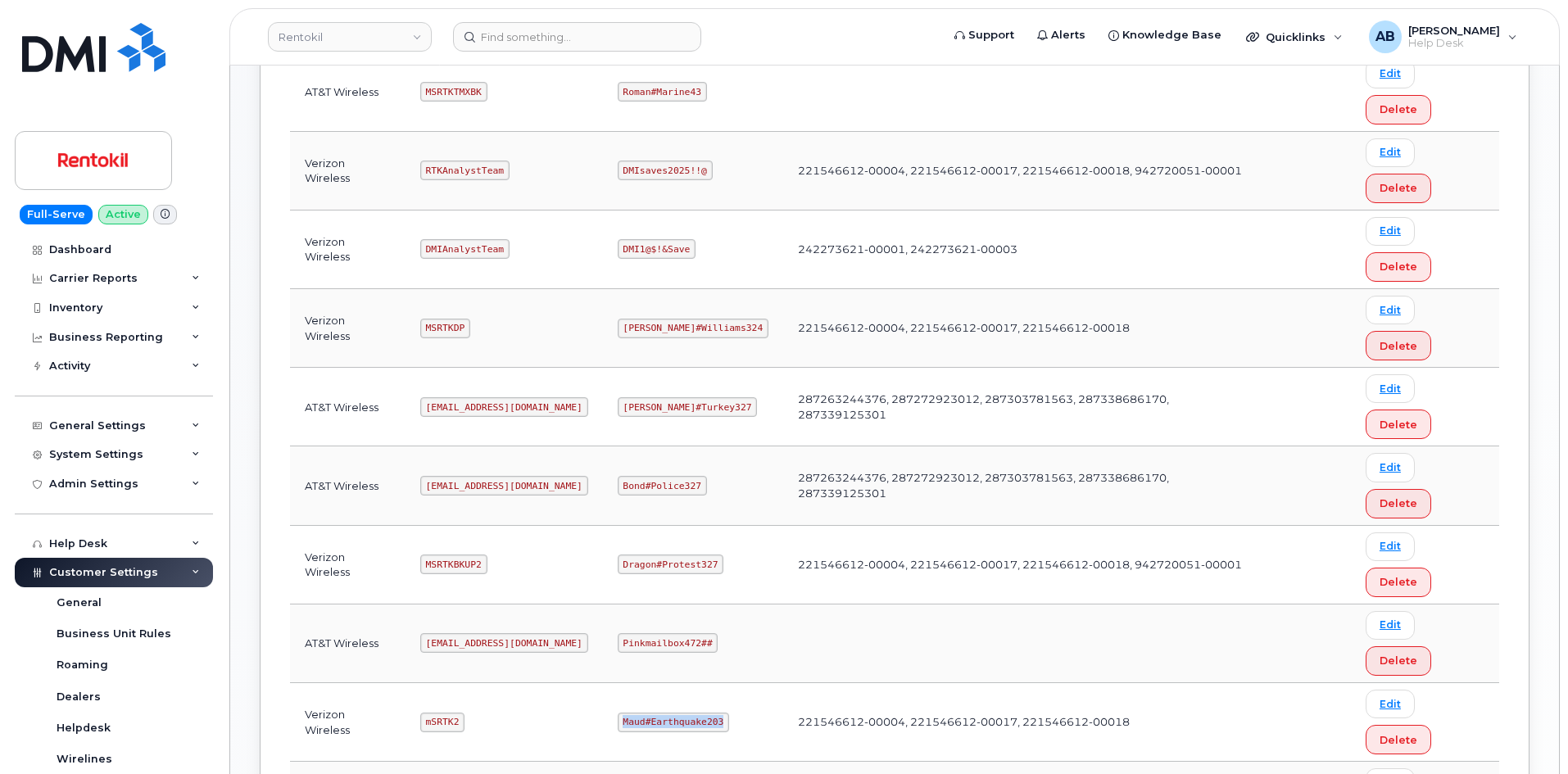
click at [676, 713] on code "Maud#Earthquake203" at bounding box center [674, 723] width 112 height 19
copy code "Maud#Earthquake203"
click at [565, 684] on td "mSRTK2" at bounding box center [504, 723] width 197 height 79
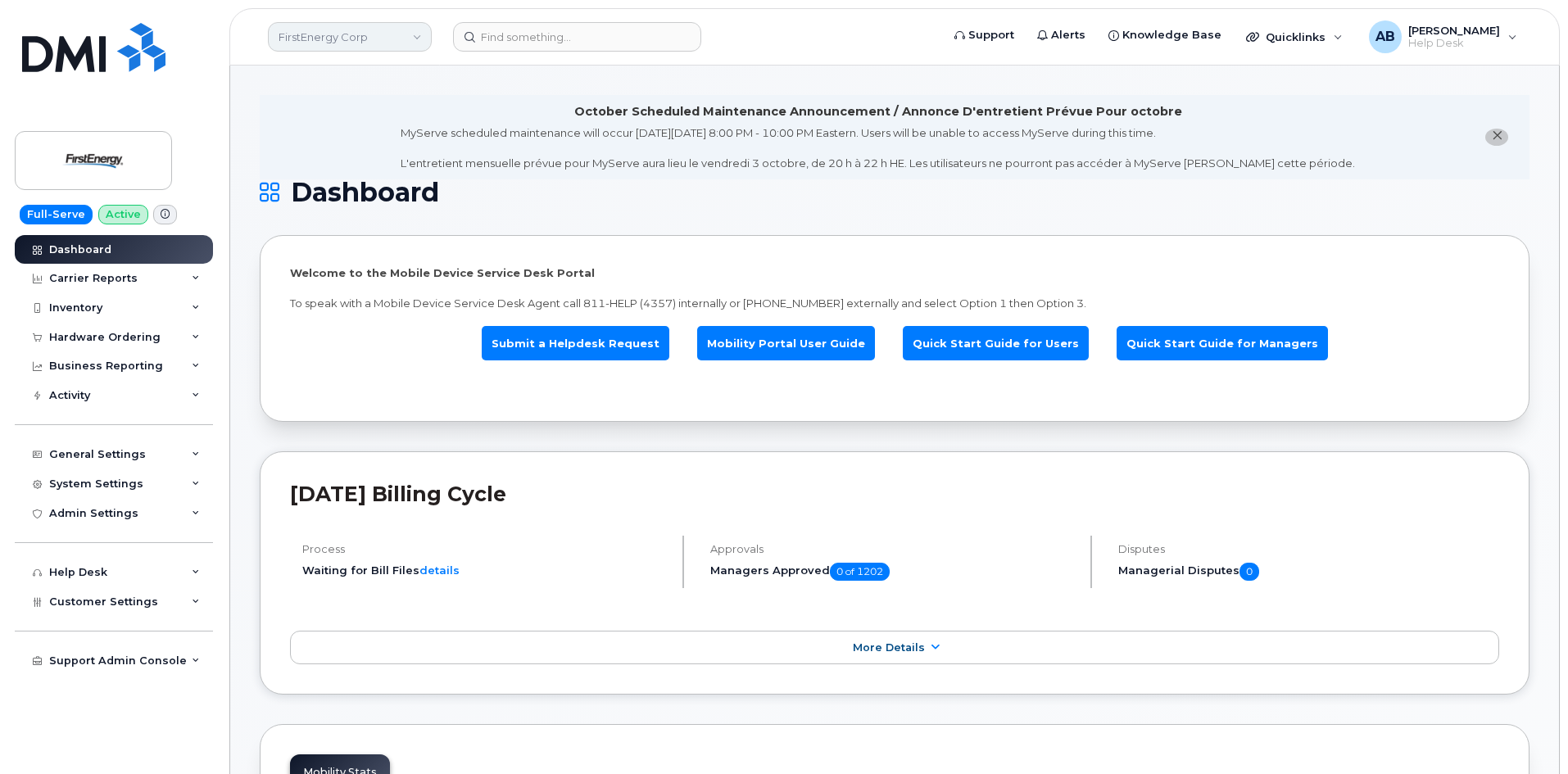
click at [362, 48] on link "FirstEnergy Corp" at bounding box center [350, 36] width 164 height 29
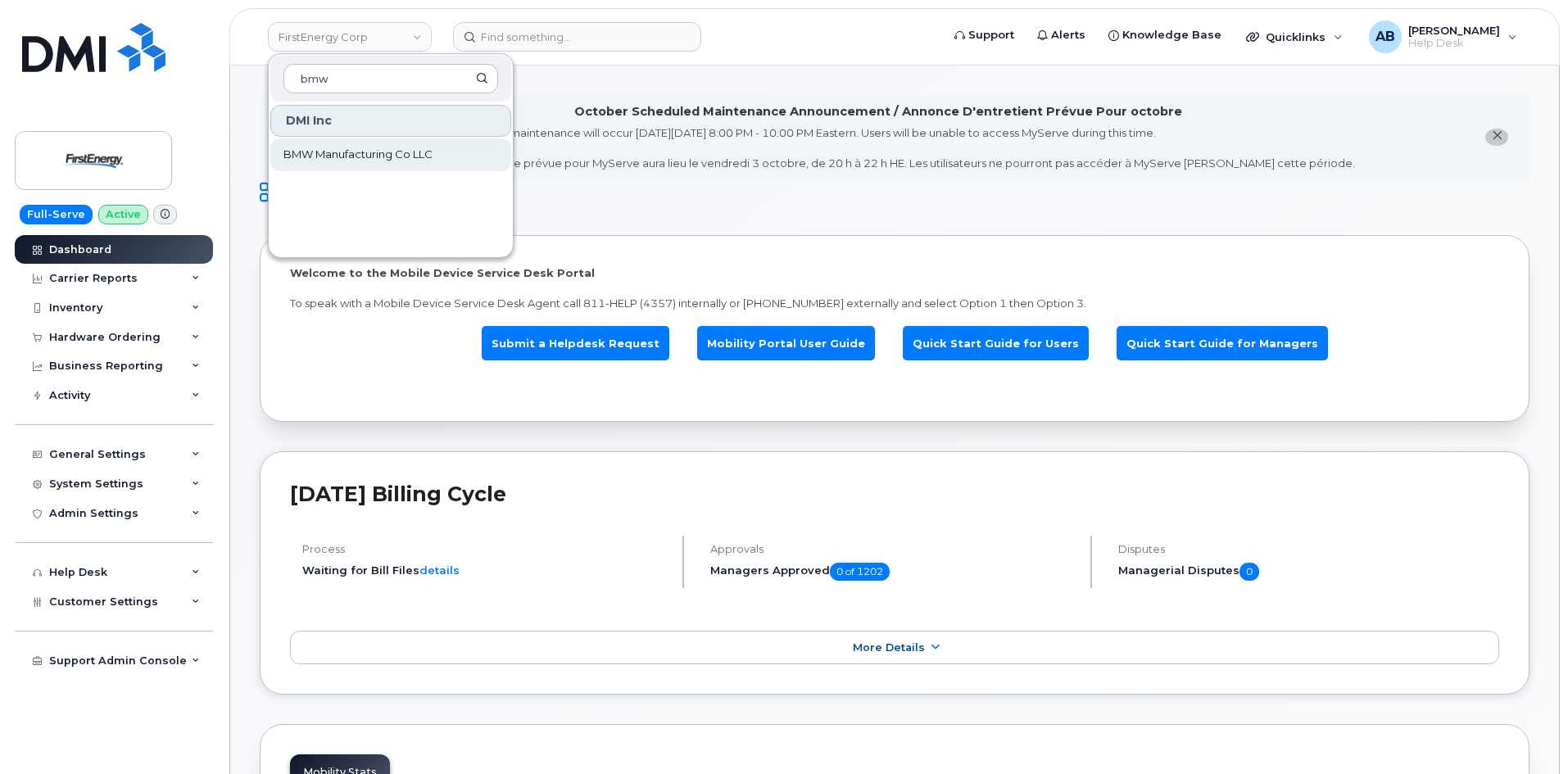
type input "bmw"
click at [355, 166] on link "BMW Manufacturing Co LLC" at bounding box center [390, 154] width 241 height 33
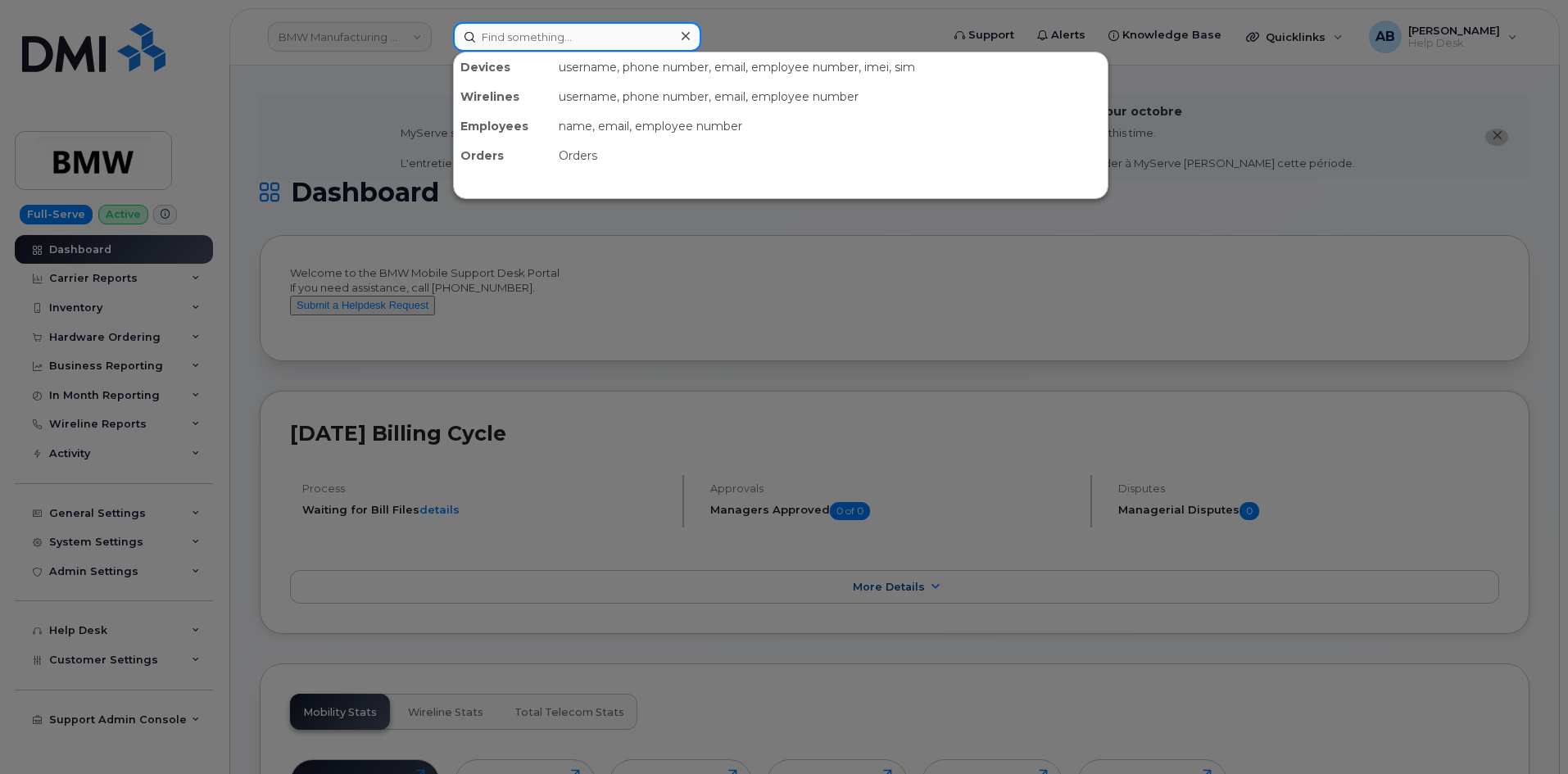
click at [533, 48] on input at bounding box center [577, 36] width 248 height 29
paste input "8646526585"
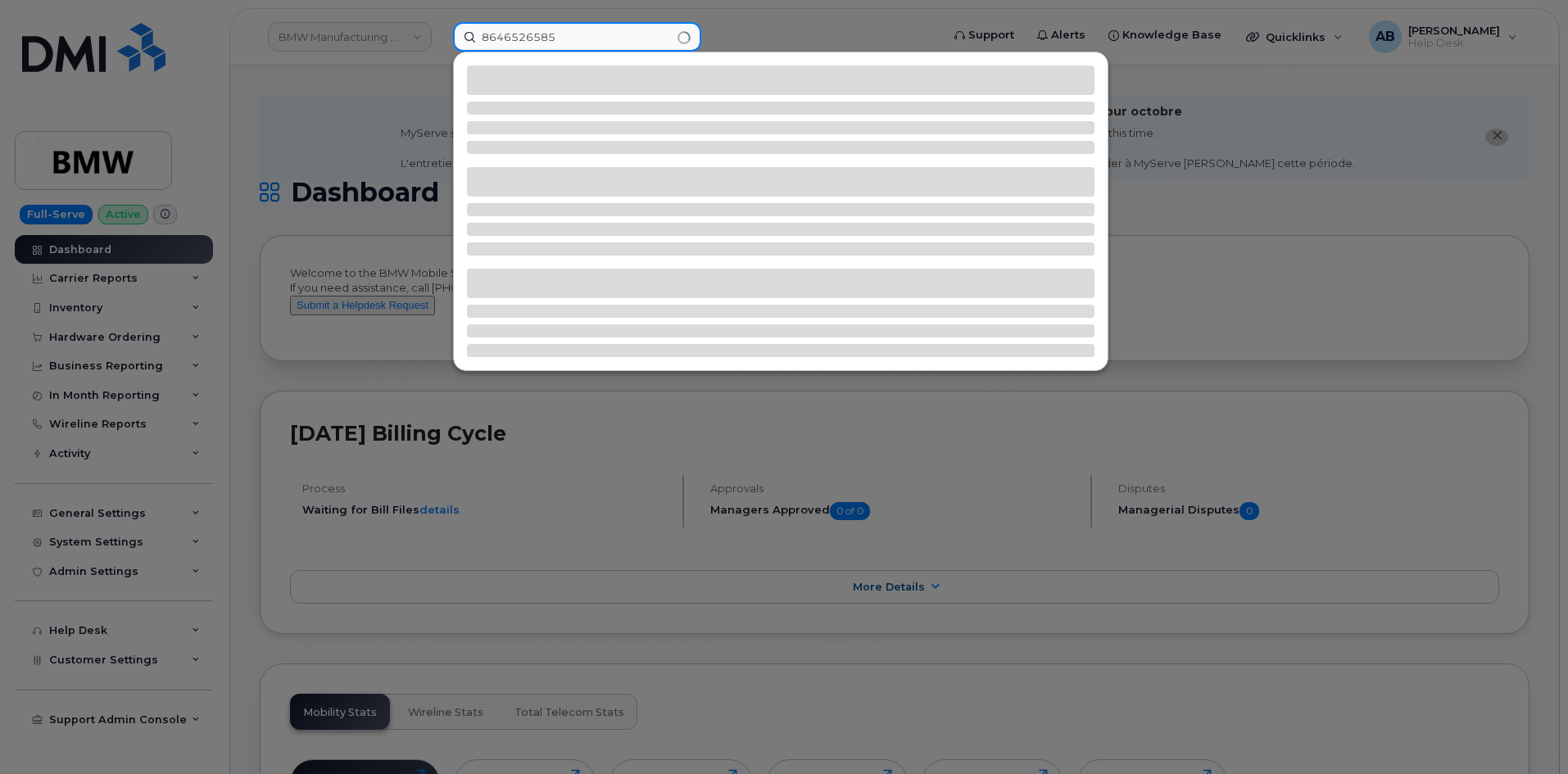
type input "8646526585"
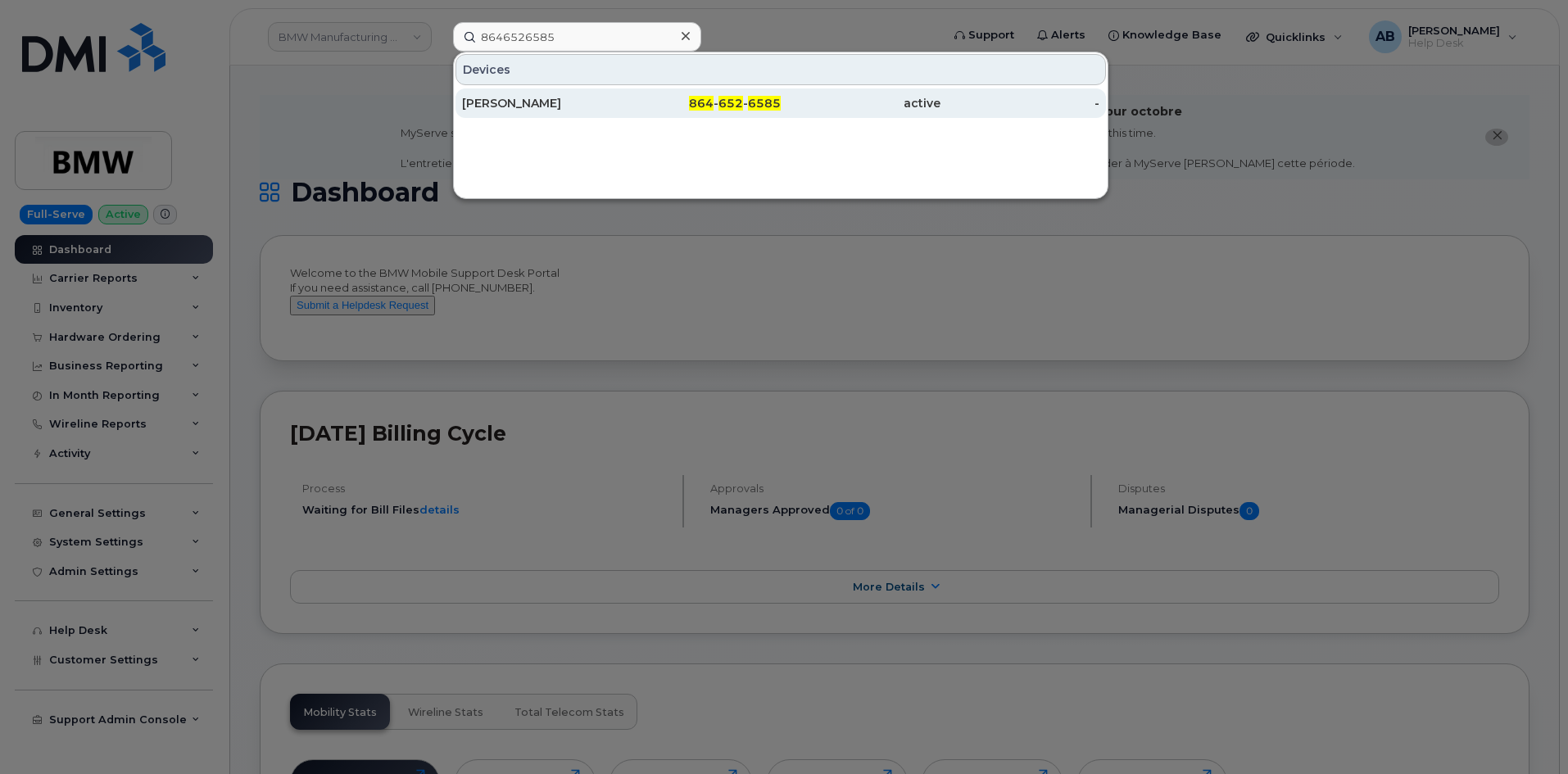
click at [572, 89] on link "[PERSON_NAME] 864 - 652 - 6585 active -" at bounding box center [781, 103] width 651 height 29
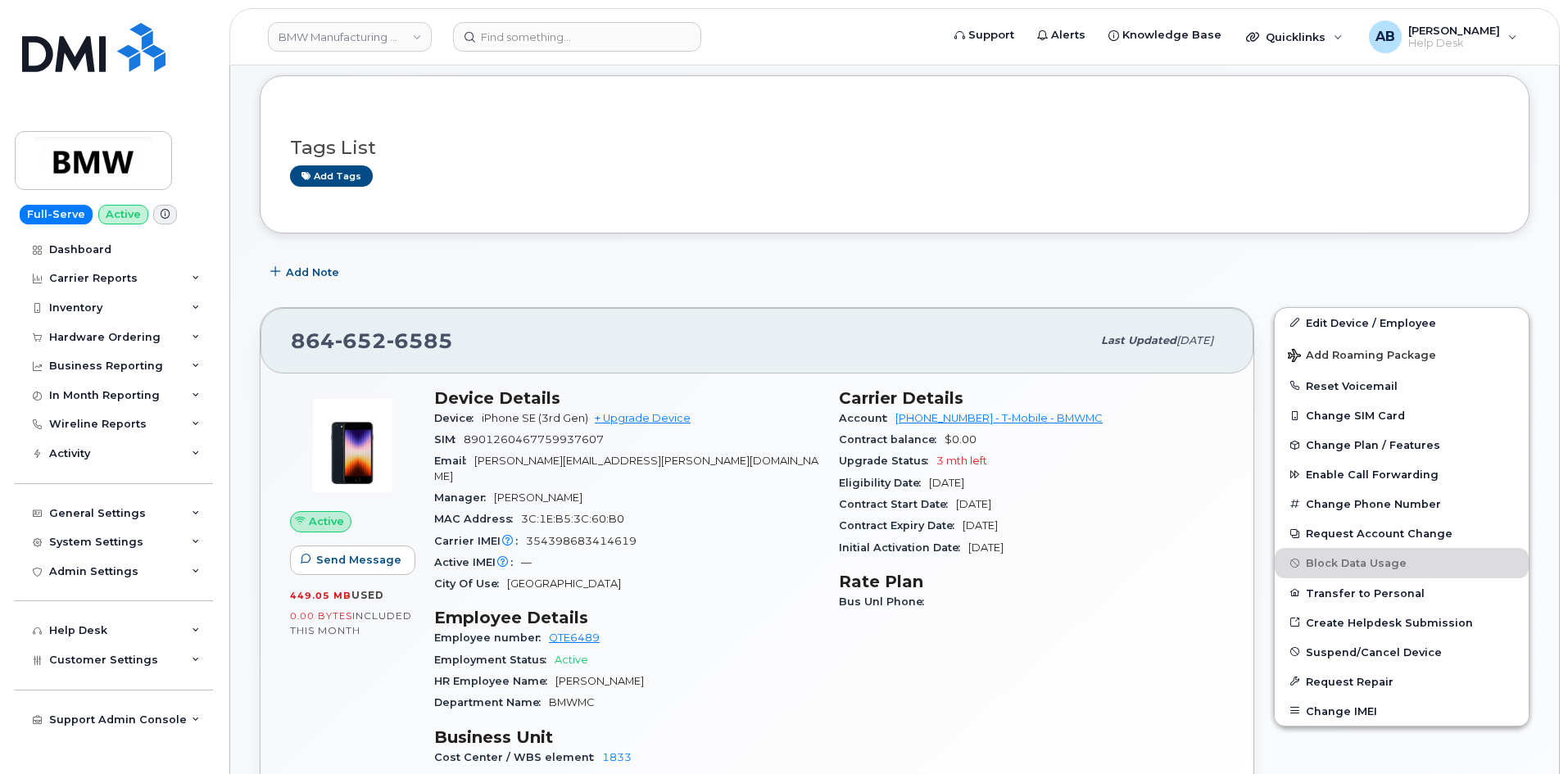
scroll to position [246, 0]
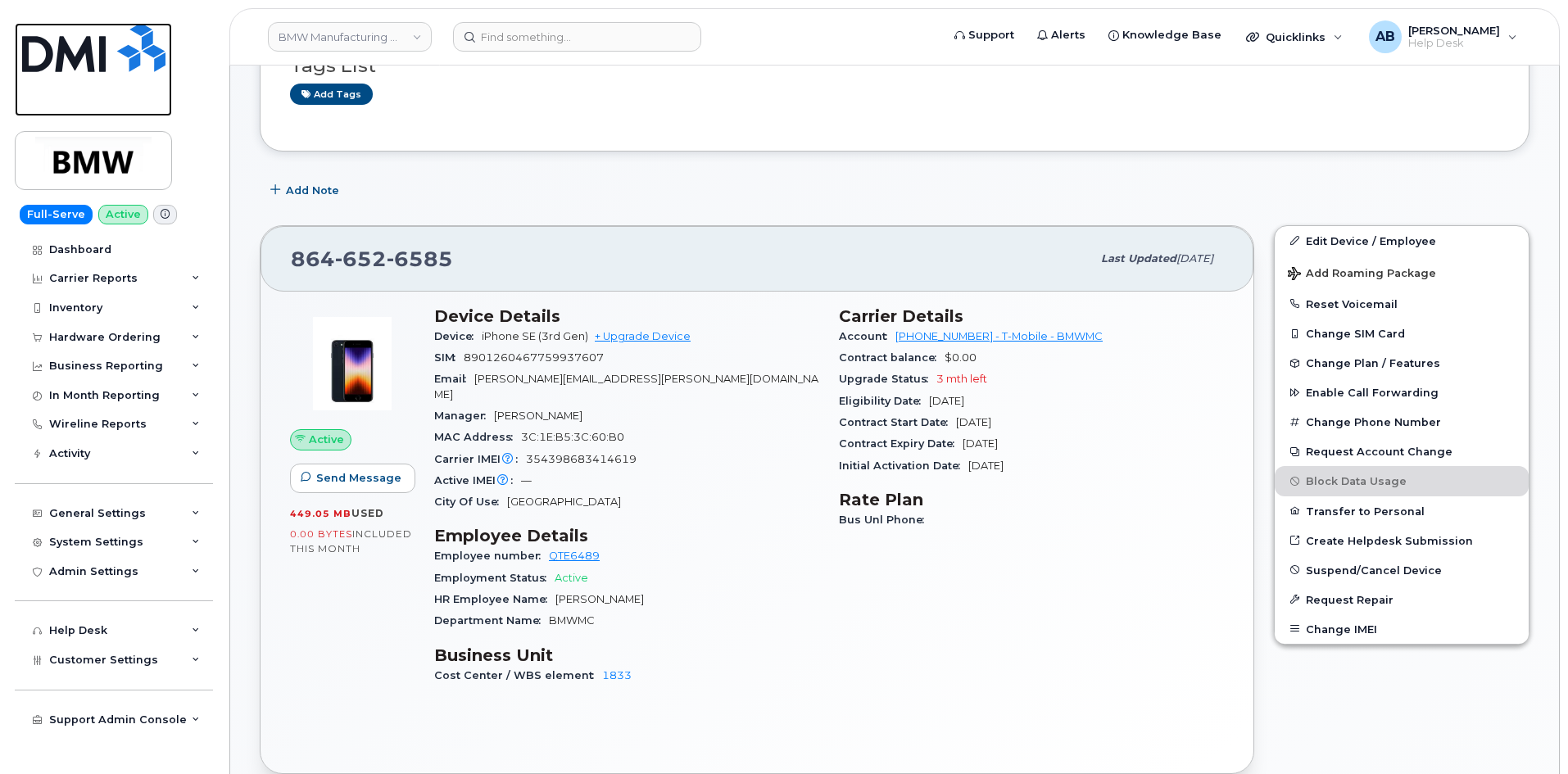
click at [94, 44] on img at bounding box center [94, 48] width 143 height 50
